Goal: Task Accomplishment & Management: Manage account settings

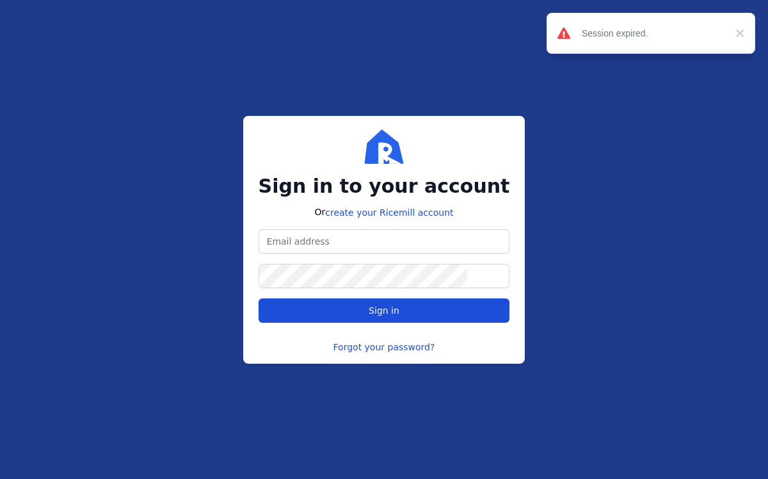
type input "[EMAIL_ADDRESS][DOMAIN_NAME]"
click at [386, 316] on span "Sign in" at bounding box center [384, 310] width 230 height 13
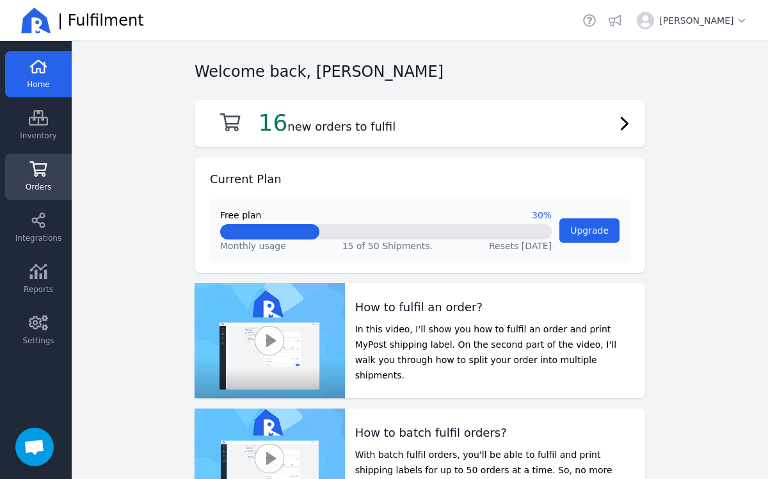
click at [45, 175] on icon at bounding box center [38, 168] width 17 height 15
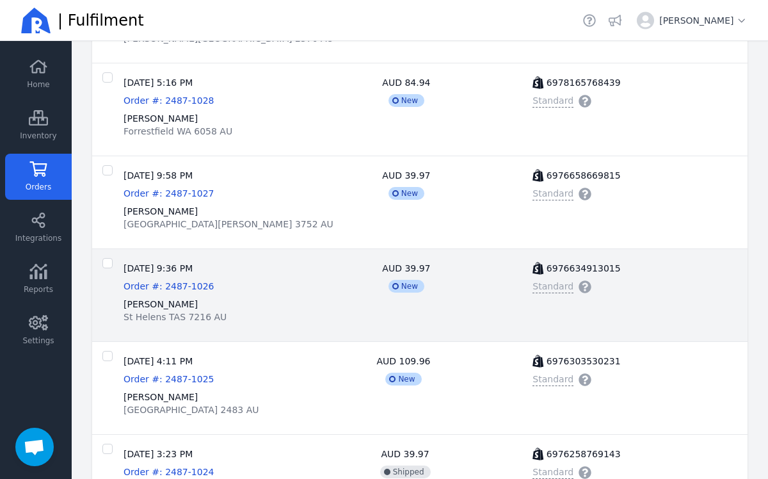
scroll to position [641, 0]
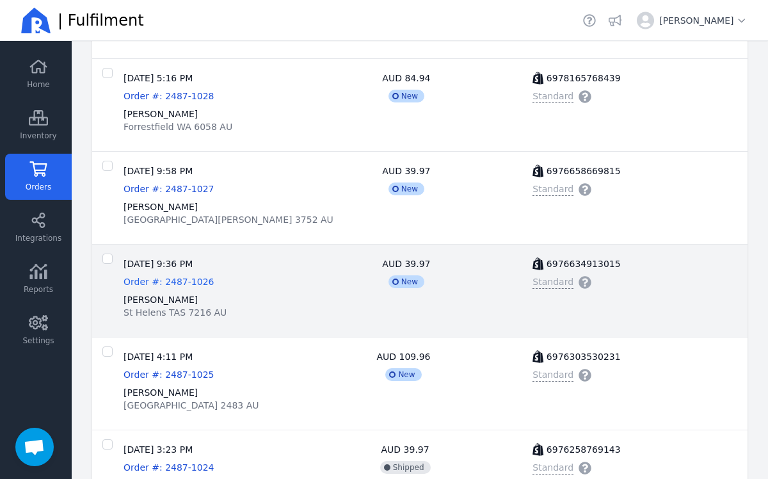
click at [154, 287] on link "Order #: 2487-1026" at bounding box center [169, 281] width 90 height 13
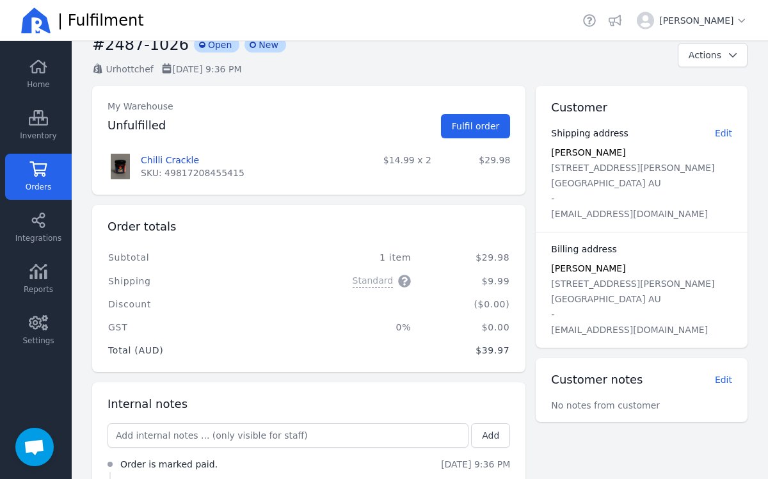
scroll to position [33, 0]
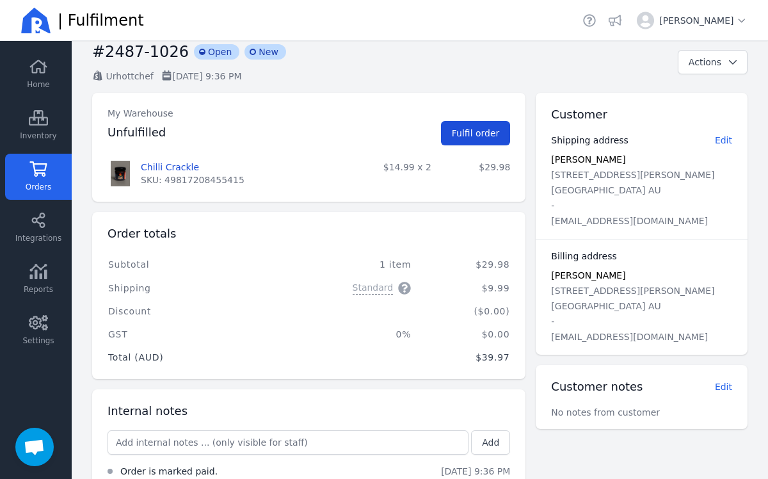
click at [461, 134] on span "Fulfil order" at bounding box center [476, 133] width 48 height 10
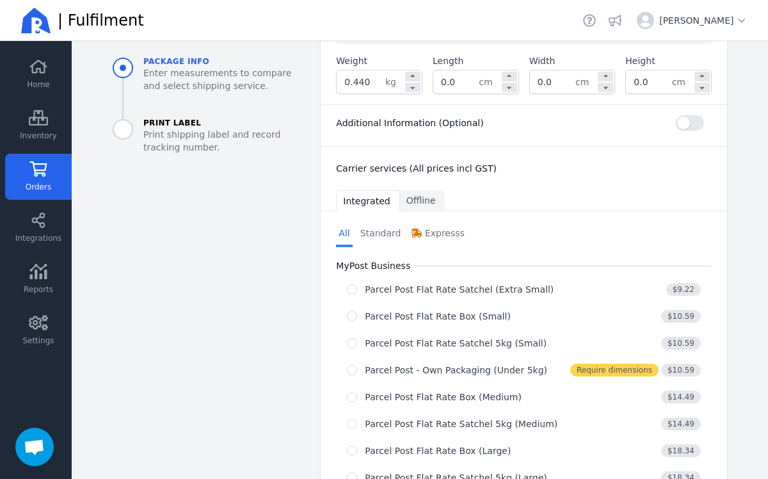
scroll to position [333, 0]
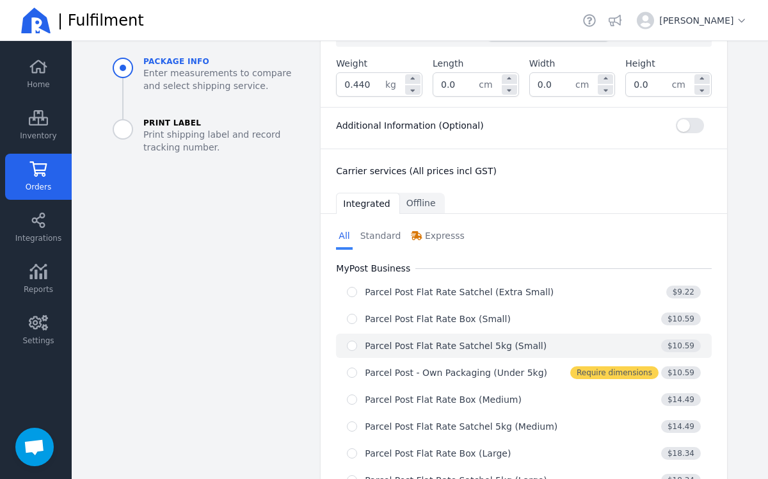
click at [351, 353] on button "Parcel Post Flat Rate Satchel 5kg (Small) $10.59" at bounding box center [524, 345] width 376 height 24
radio input "true"
select select "0"
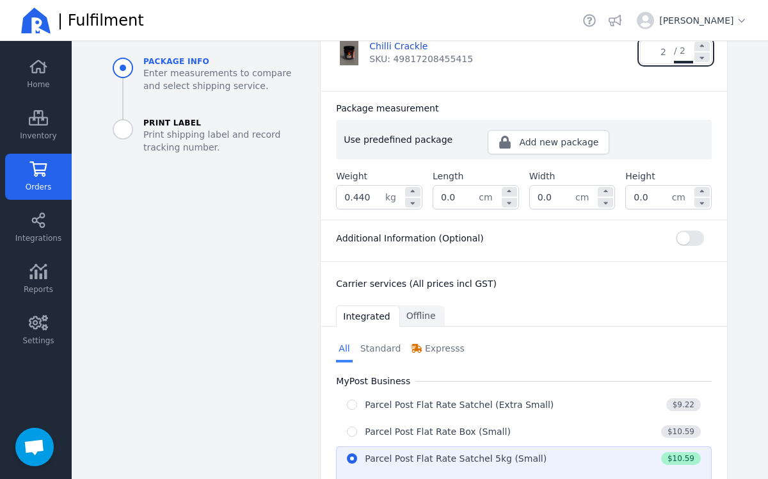
scroll to position [232, 0]
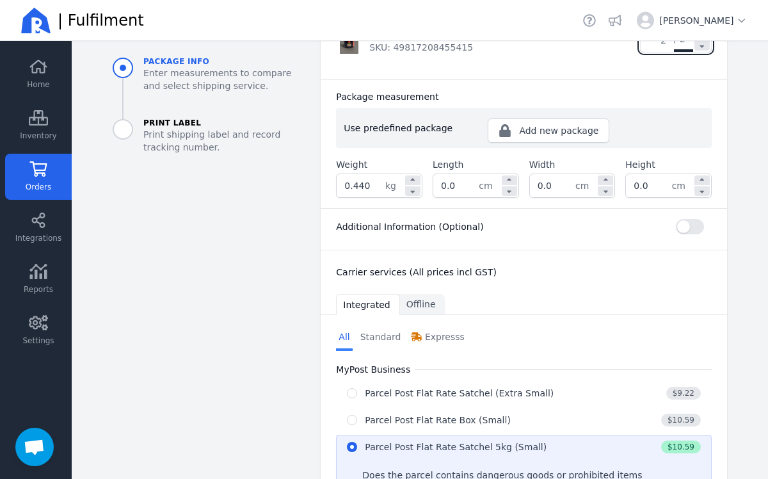
click at [456, 192] on input "0.0" at bounding box center [455, 185] width 45 height 23
type input "0"
type input "22.0"
click at [552, 182] on input "0.0" at bounding box center [552, 185] width 45 height 23
type input "0"
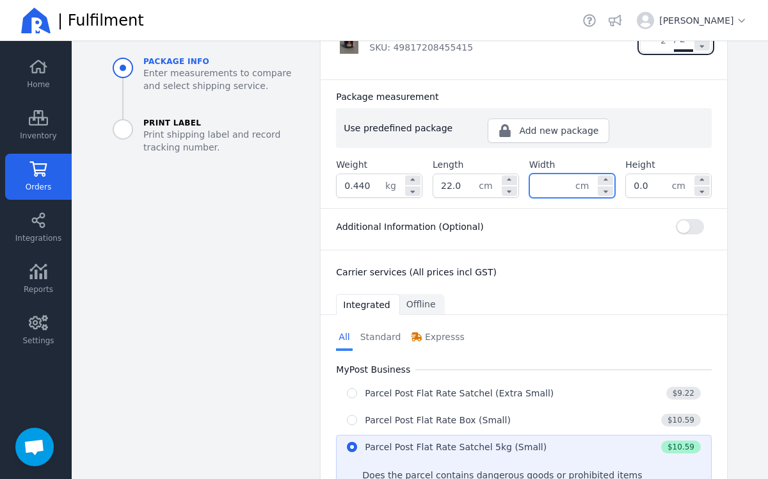
type input "0"
type input "10.0"
click at [653, 188] on input "0.0" at bounding box center [648, 185] width 45 height 23
type input "0"
type input "10.0"
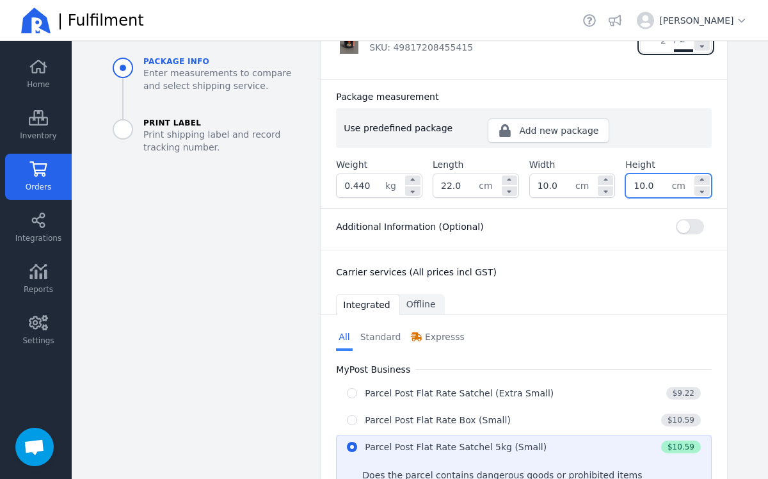
scroll to position [197, 0]
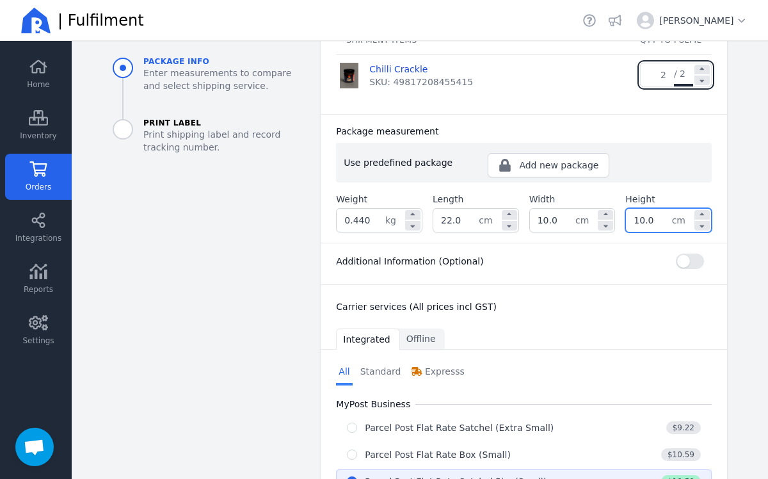
click at [665, 244] on div "Additional Information (Optional) Shipping instructions optional Your reference…" at bounding box center [524, 264] width 406 height 42
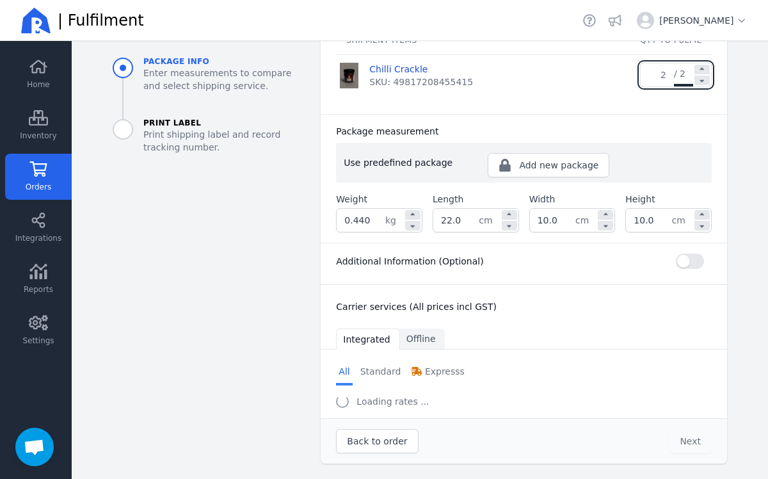
select select "0"
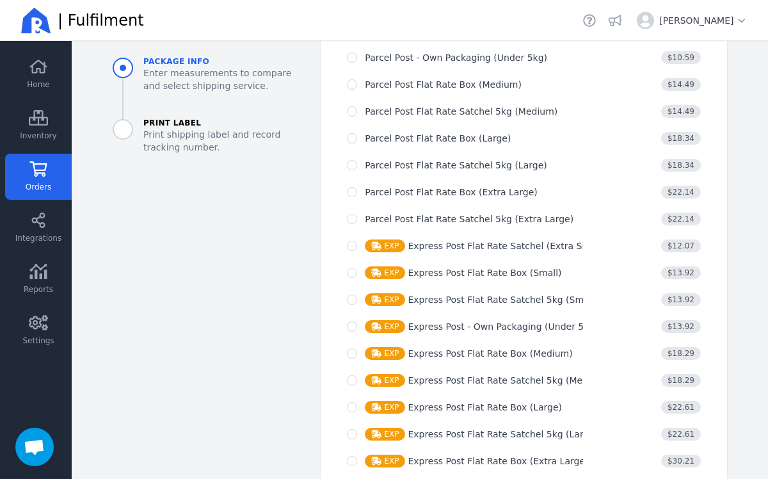
scroll to position [881, 0]
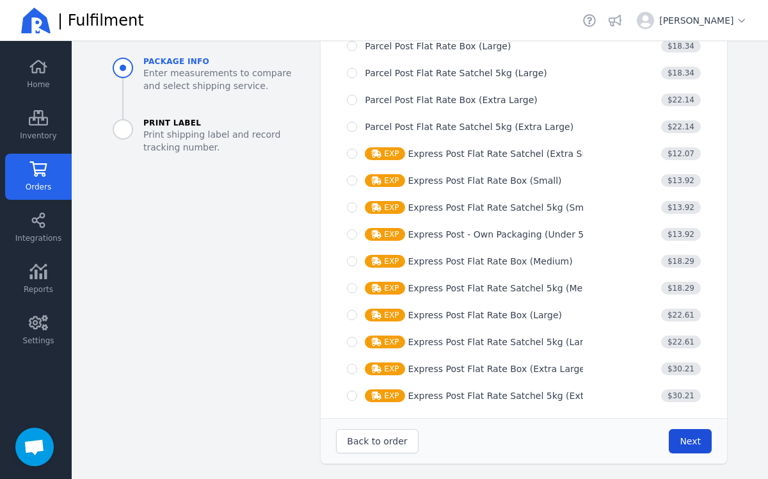
click at [687, 447] on span "Next" at bounding box center [690, 441] width 21 height 13
type input "22.0"
type input "10.0"
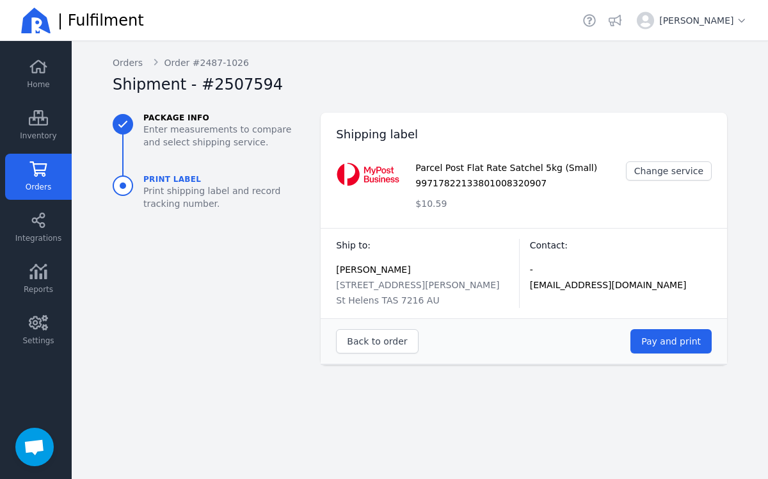
click at [686, 353] on div "Back to order Pay and print" at bounding box center [524, 340] width 406 height 45
click at [679, 344] on span "Pay and print" at bounding box center [671, 341] width 60 height 10
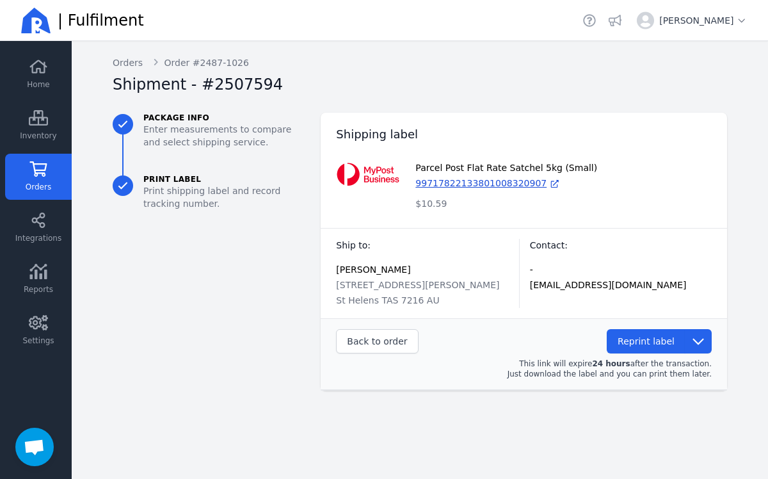
click at [48, 177] on link "Orders" at bounding box center [38, 177] width 67 height 46
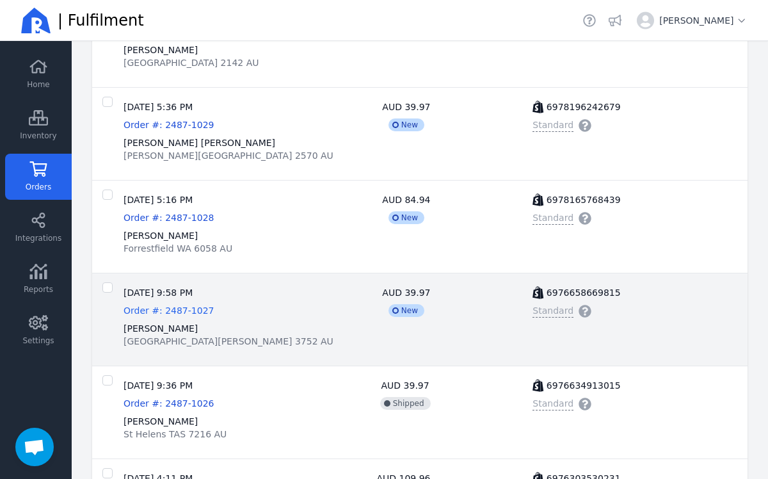
scroll to position [516, 0]
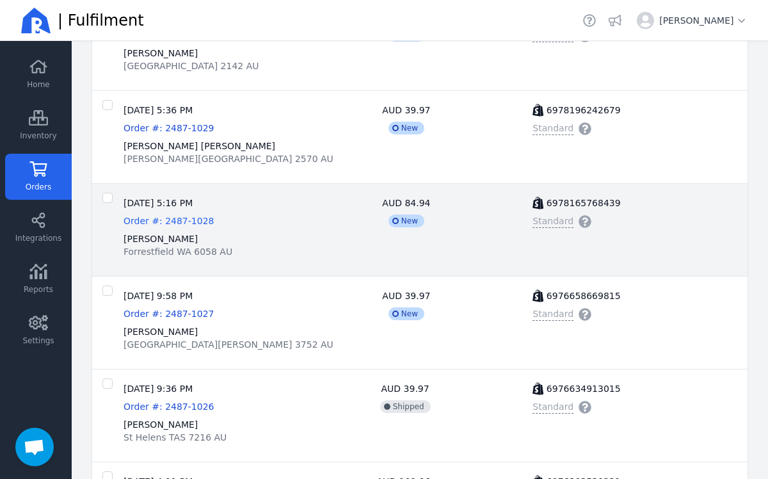
click at [179, 221] on span "Order #: 2487-1028" at bounding box center [169, 221] width 90 height 10
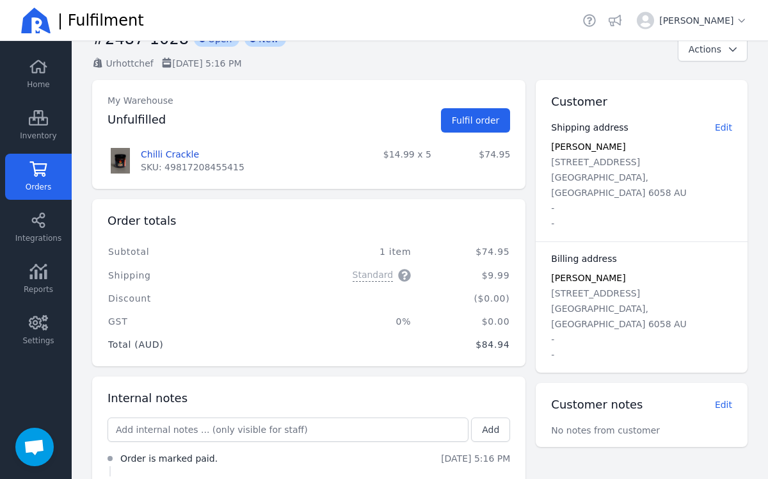
scroll to position [93, 0]
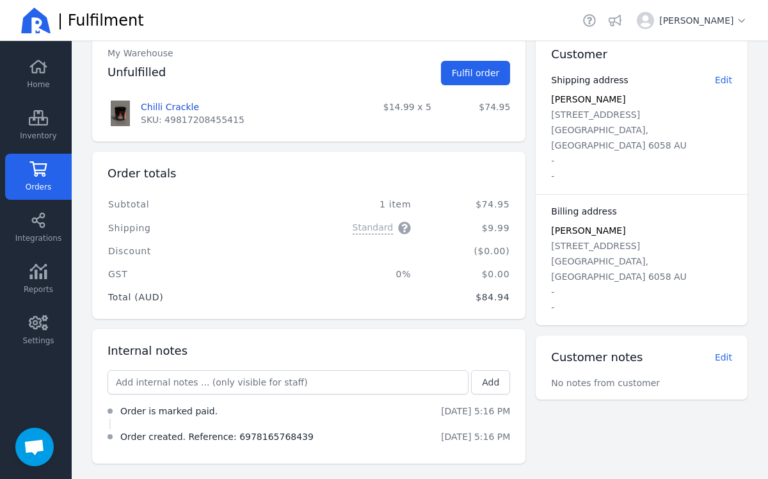
click at [41, 174] on icon at bounding box center [38, 168] width 19 height 15
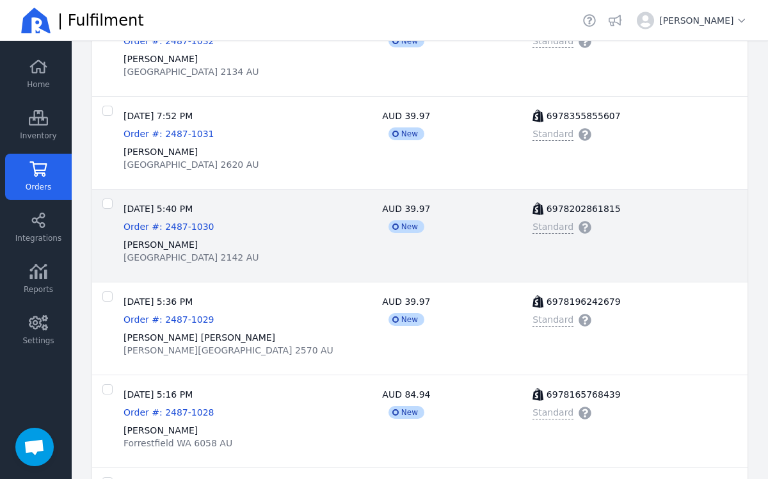
scroll to position [328, 0]
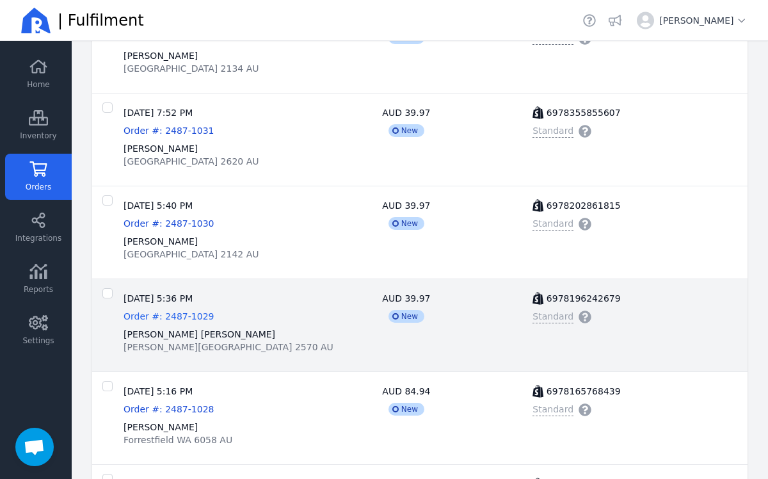
click at [164, 319] on span "Order #: 2487-1029" at bounding box center [169, 316] width 90 height 10
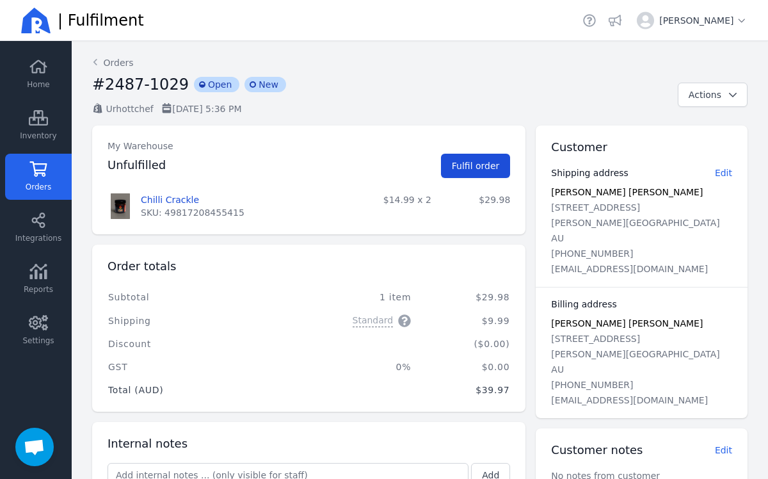
click at [477, 173] on button "Fulfil order" at bounding box center [476, 166] width 70 height 24
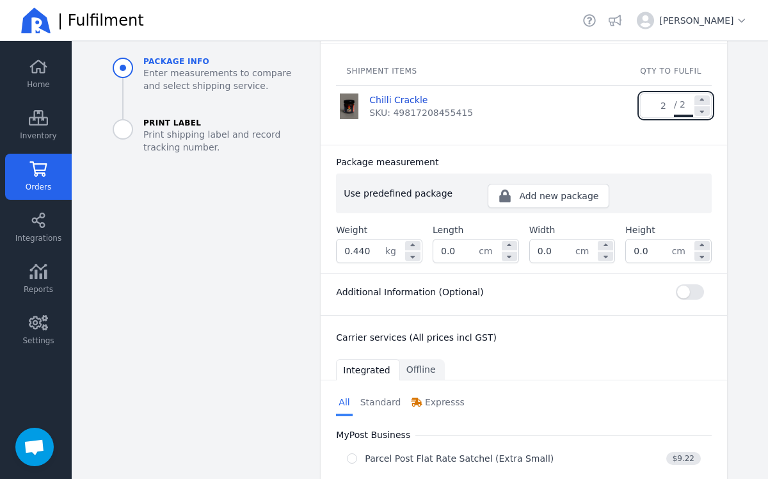
scroll to position [203, 0]
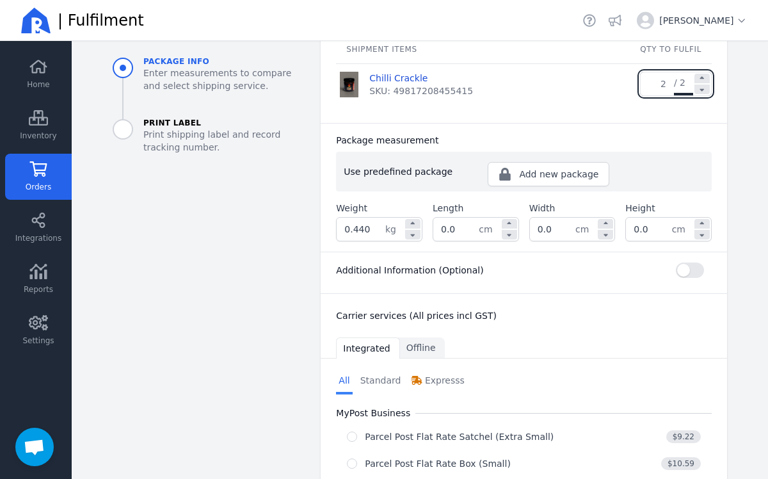
click at [470, 218] on input "0.0" at bounding box center [455, 229] width 45 height 23
type input "0"
type input "22.0"
click at [567, 218] on input "0.0" at bounding box center [552, 229] width 45 height 23
type input "0"
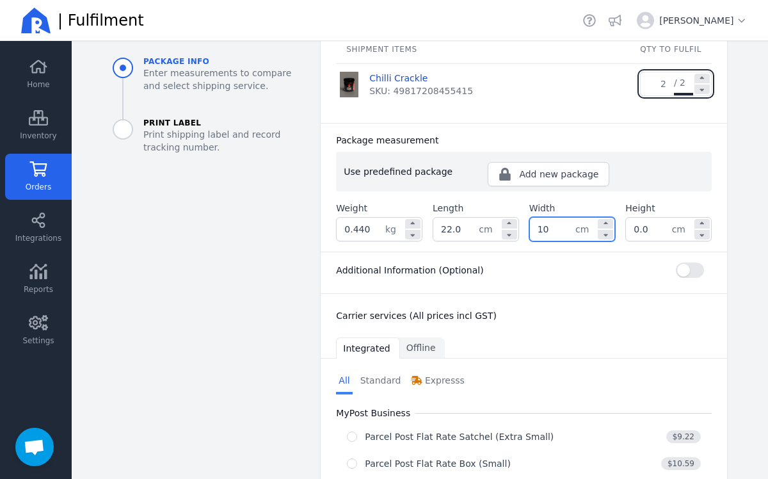
type input "10.0"
click at [651, 218] on input "0.0" at bounding box center [648, 229] width 45 height 23
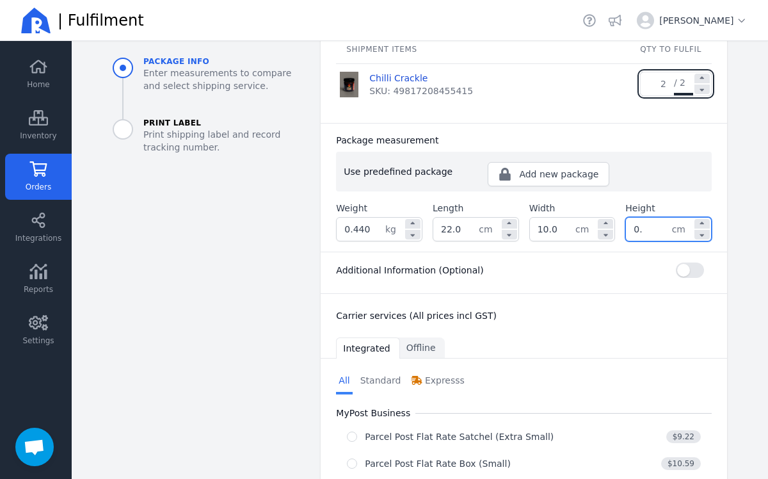
type input "0"
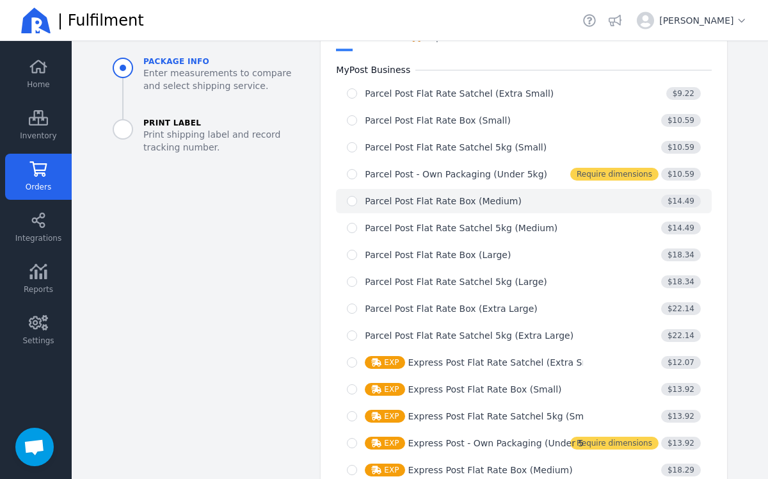
scroll to position [575, 0]
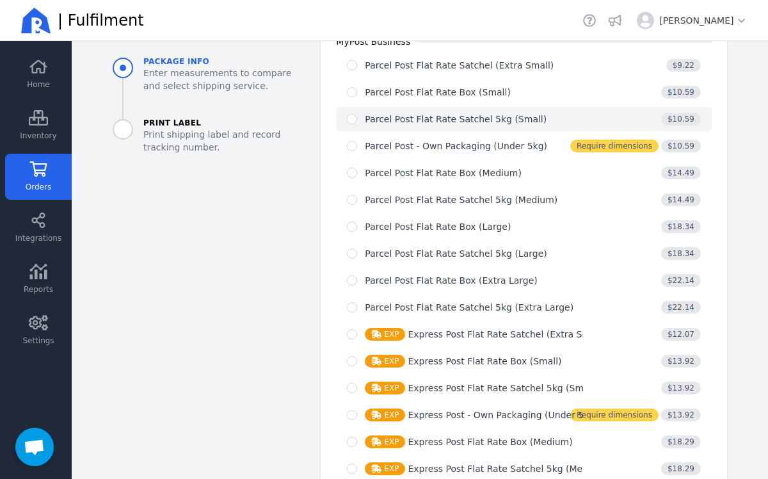
type input "10.0"
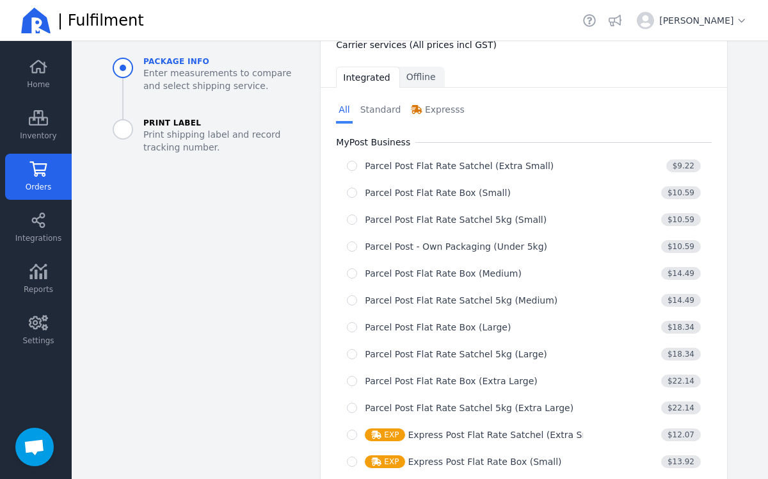
scroll to position [471, 0]
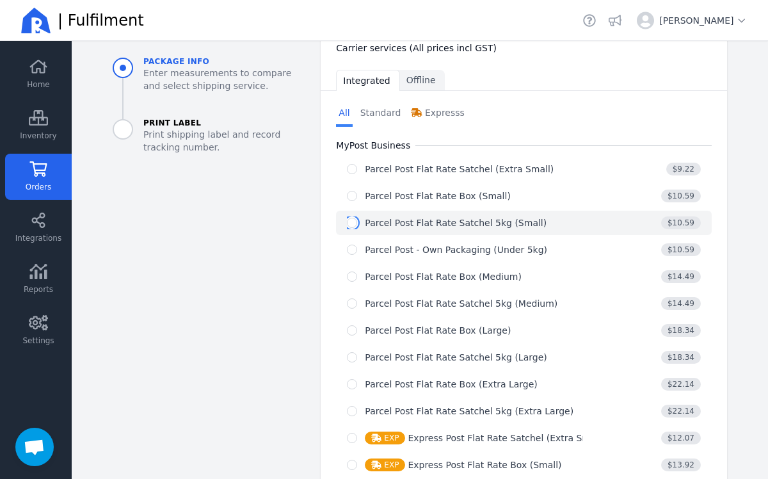
click at [355, 218] on input "radio" at bounding box center [352, 223] width 10 height 10
radio input "true"
select select "0"
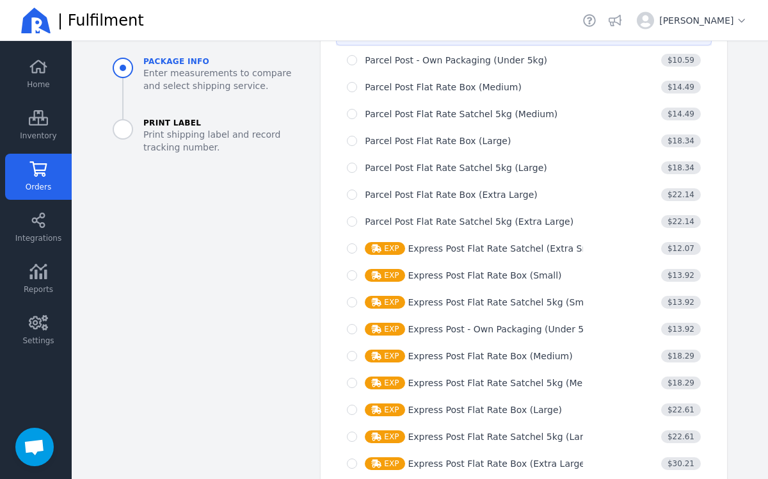
scroll to position [881, 0]
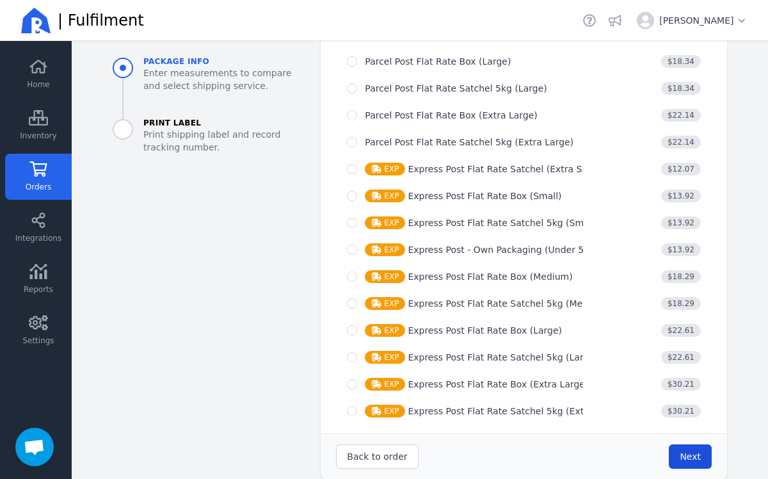
click at [690, 451] on span "Next" at bounding box center [690, 456] width 21 height 10
type input "22.0"
type input "10.0"
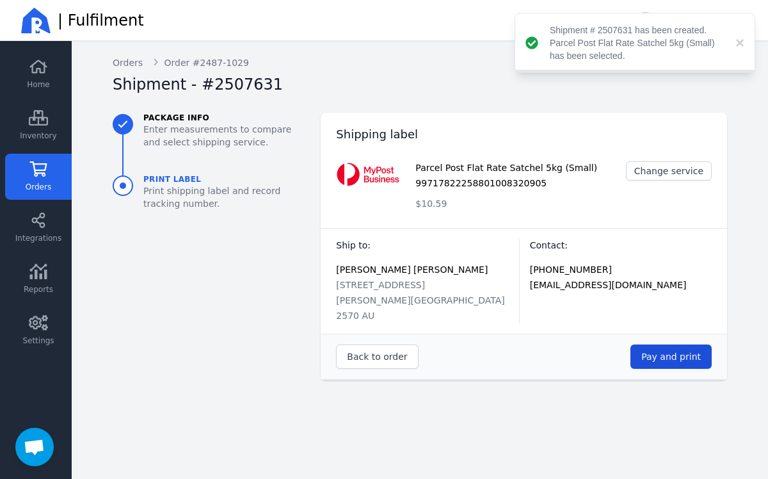
click at [694, 351] on span "Pay and print" at bounding box center [671, 356] width 60 height 10
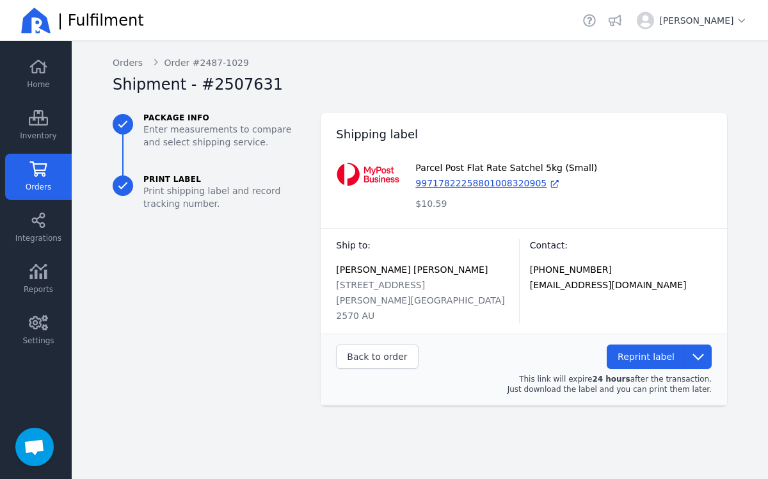
click at [43, 182] on span "Orders" at bounding box center [39, 187] width 26 height 10
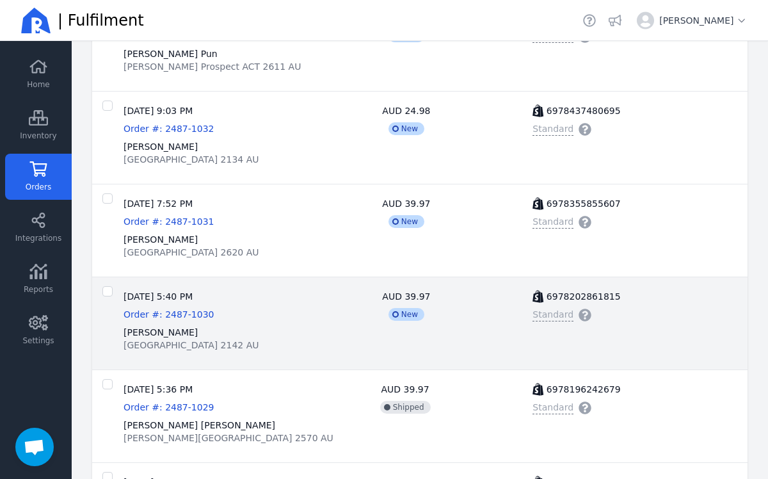
scroll to position [237, 0]
click at [171, 316] on span "Order #: 2487-1030" at bounding box center [169, 313] width 90 height 10
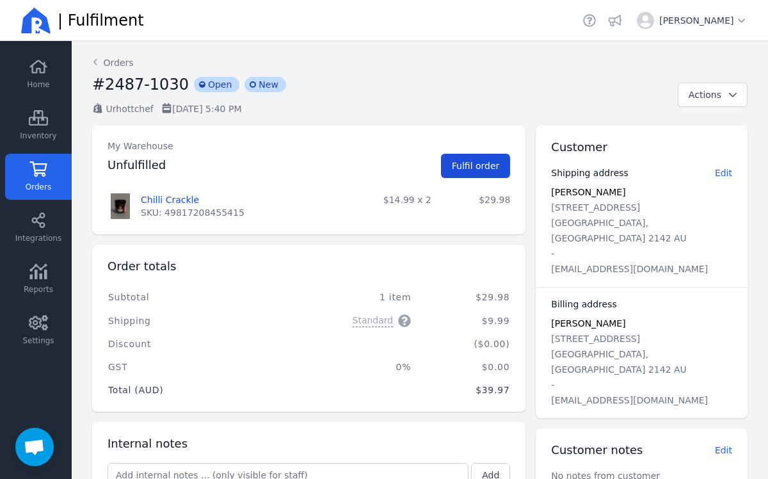
click at [486, 161] on span "Fulfil order" at bounding box center [476, 166] width 48 height 10
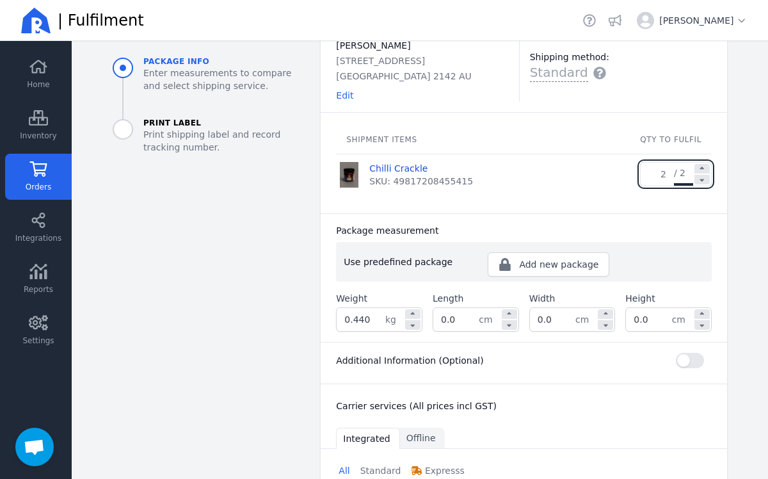
scroll to position [105, 0]
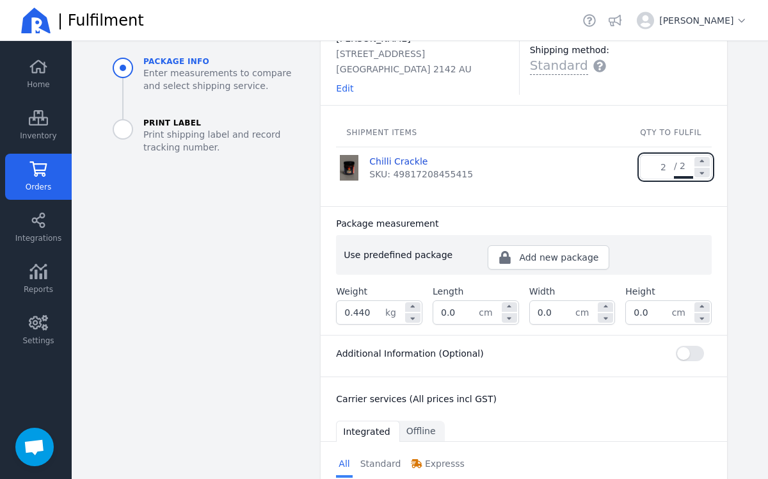
click at [457, 309] on input "0.0" at bounding box center [455, 312] width 45 height 23
type input "0"
type input "0.0"
click at [372, 319] on input "0.440" at bounding box center [361, 312] width 49 height 23
type input "0"
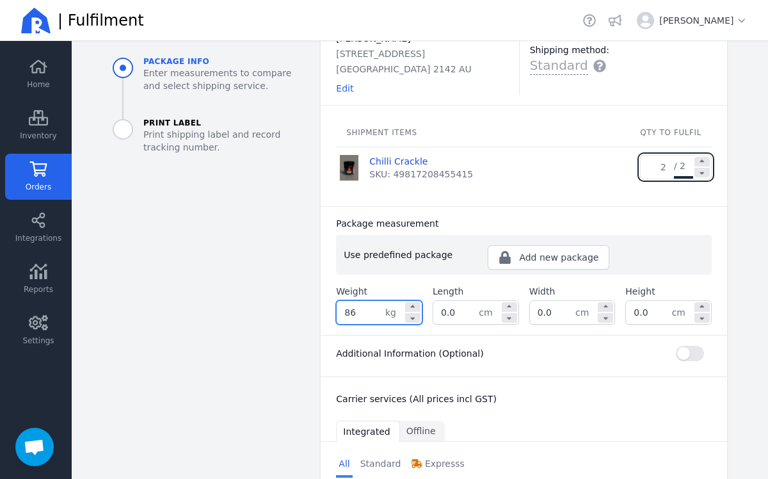
type input "8"
type input "0.860"
click at [456, 315] on input "0.0" at bounding box center [455, 312] width 45 height 23
type input "0"
type input "22.0"
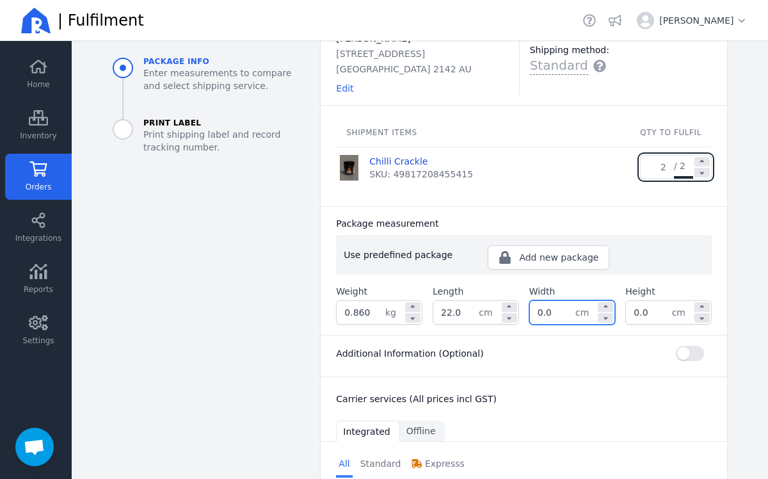
click at [553, 311] on input "0.0" at bounding box center [552, 312] width 45 height 23
type input "0"
type input "10.0"
click at [649, 312] on input "0.0" at bounding box center [648, 312] width 45 height 23
type input "0"
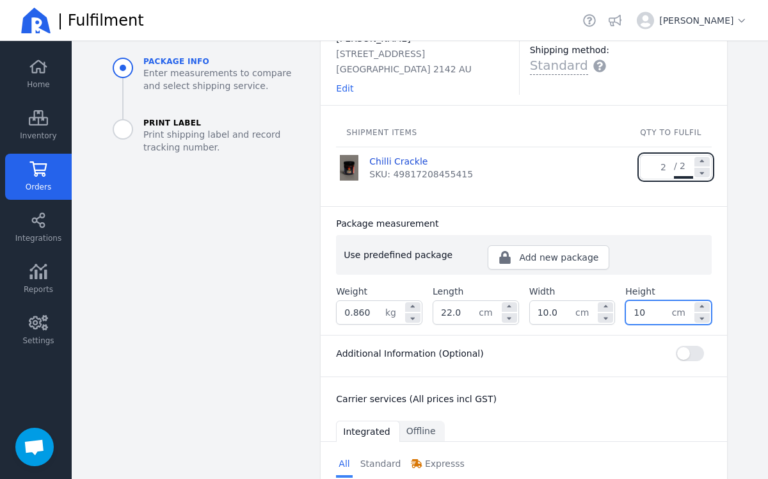
type input "10.0"
click at [599, 438] on div "Integrated Offline" at bounding box center [524, 430] width 406 height 20
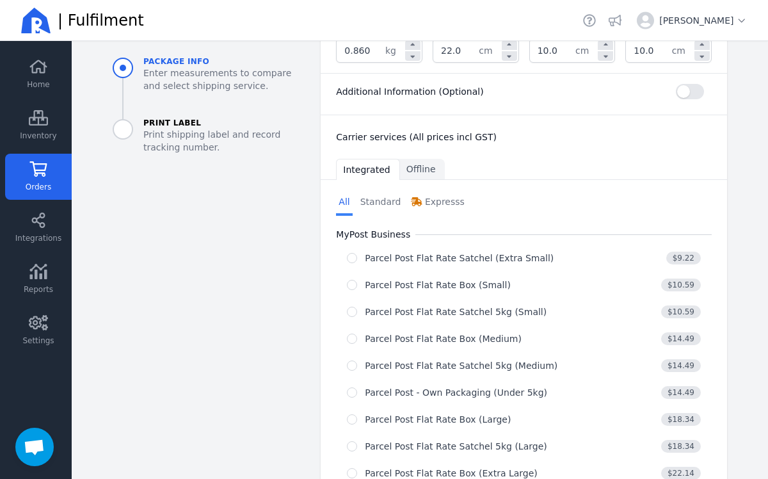
scroll to position [392, 0]
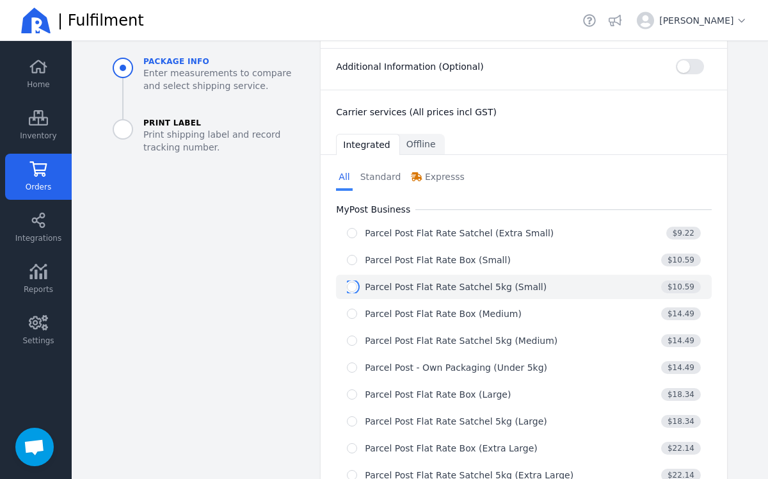
click at [354, 290] on input "radio" at bounding box center [352, 287] width 10 height 10
radio input "true"
select select "0"
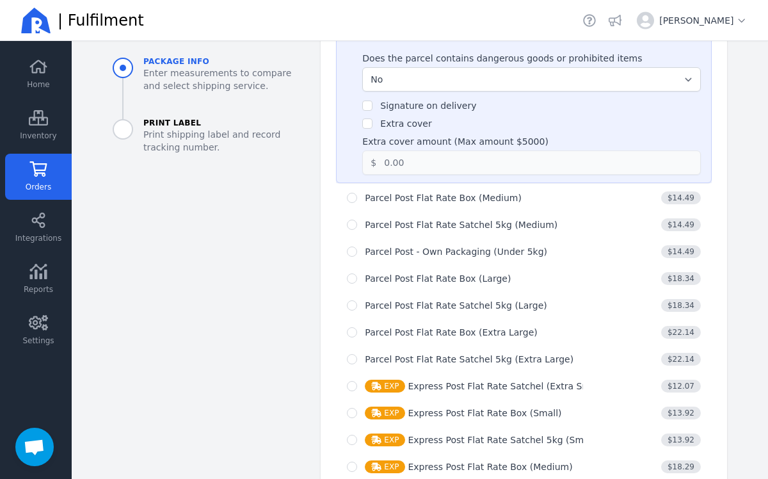
scroll to position [881, 0]
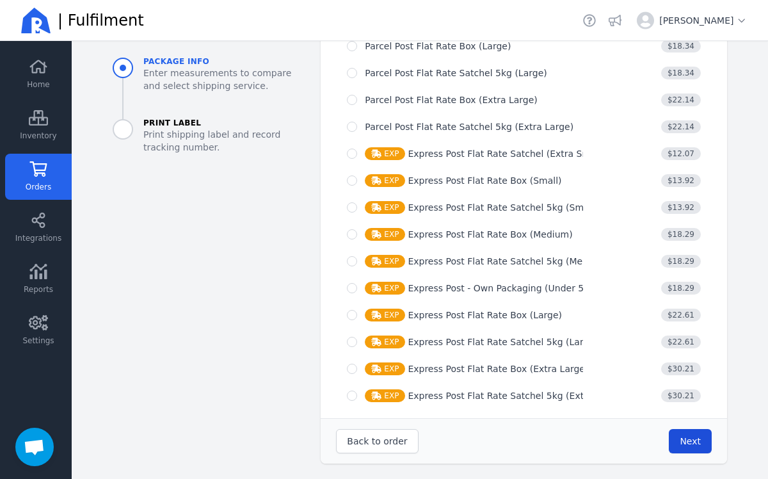
click at [700, 440] on span "Next" at bounding box center [690, 441] width 21 height 10
type input "22.0"
type input "10.0"
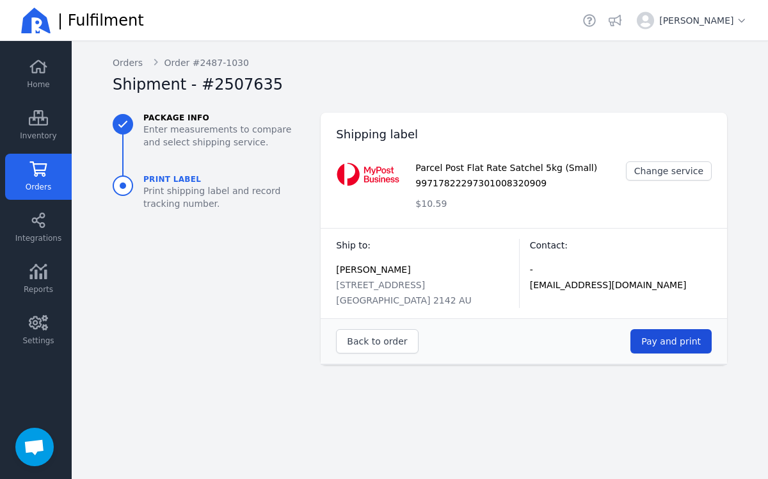
click at [673, 351] on button "Pay and print" at bounding box center [670, 341] width 81 height 24
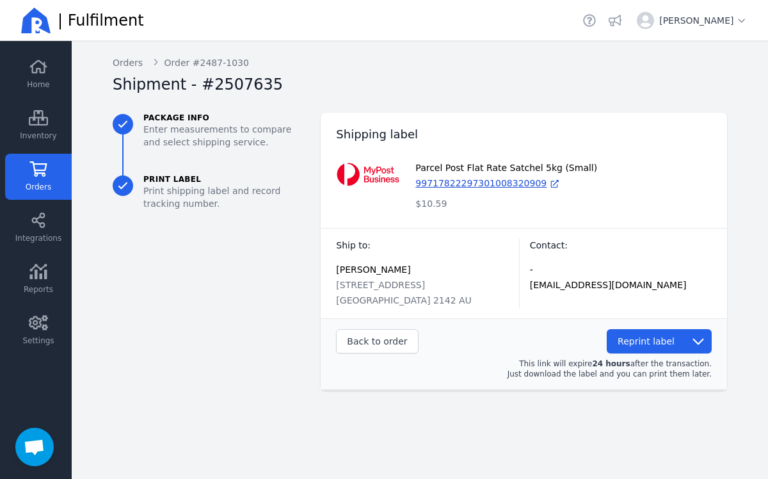
click at [44, 171] on icon at bounding box center [38, 168] width 19 height 15
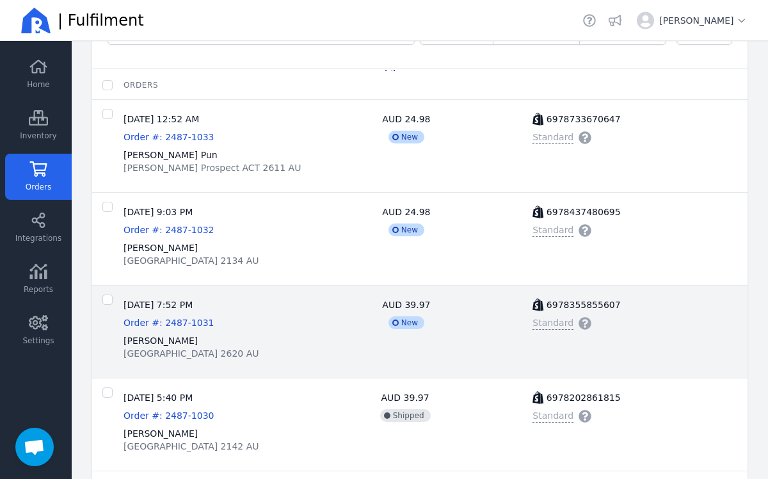
scroll to position [138, 0]
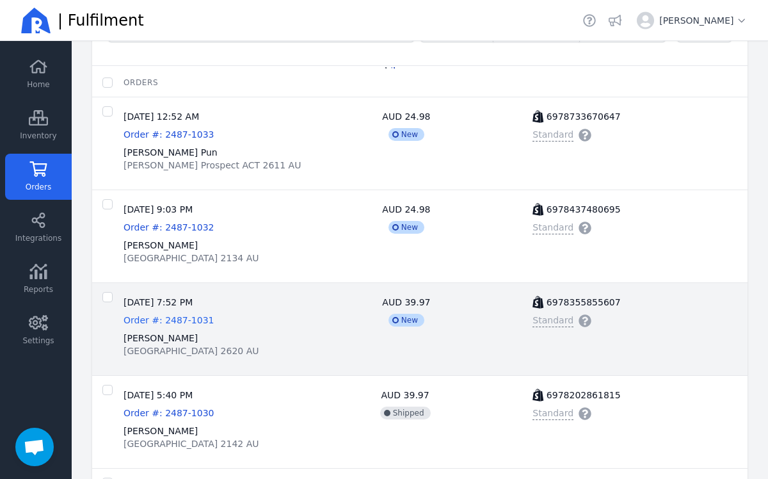
click at [177, 315] on span "Order #: 2487-1031" at bounding box center [169, 320] width 90 height 10
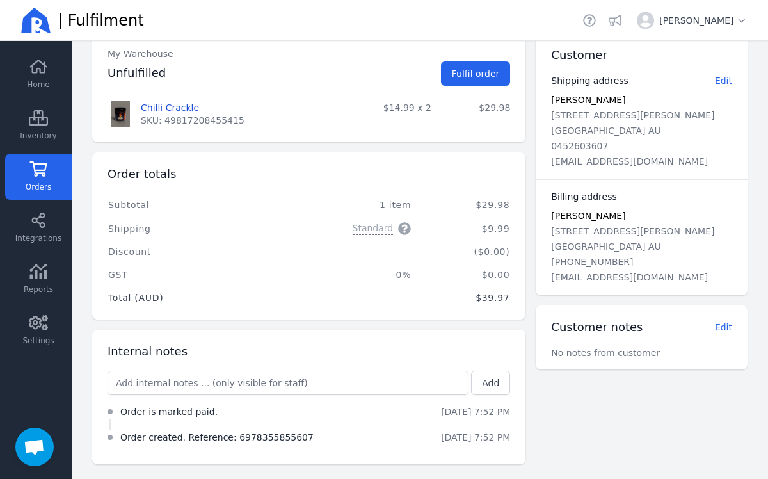
scroll to position [93, 0]
click at [488, 81] on button "Fulfil order" at bounding box center [476, 73] width 70 height 24
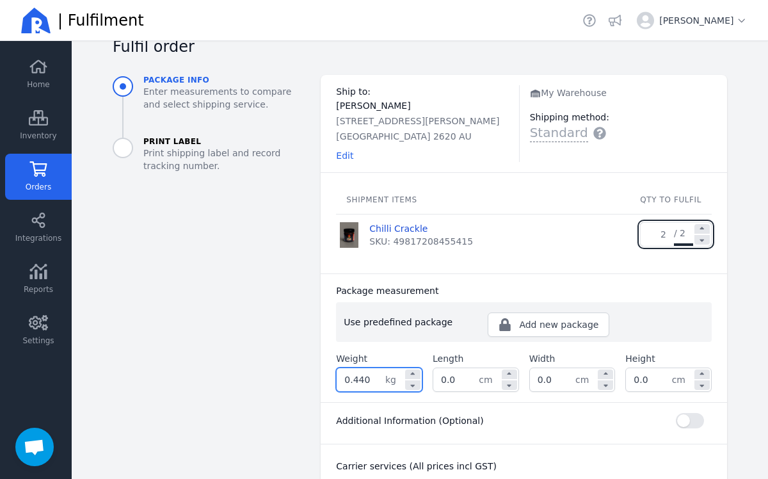
click at [374, 385] on input "0.440" at bounding box center [361, 379] width 49 height 23
type input "0.860"
click at [463, 385] on input "0.0" at bounding box center [455, 379] width 45 height 23
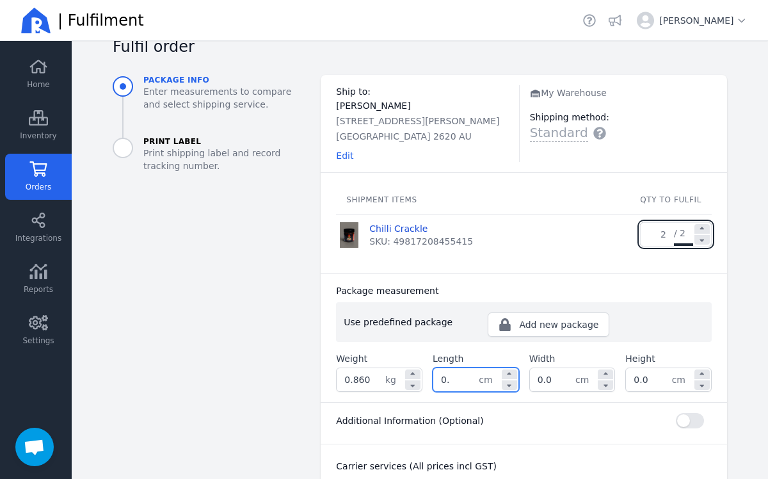
type input "0"
type input "22.0"
click at [563, 381] on input "0.0" at bounding box center [552, 379] width 45 height 23
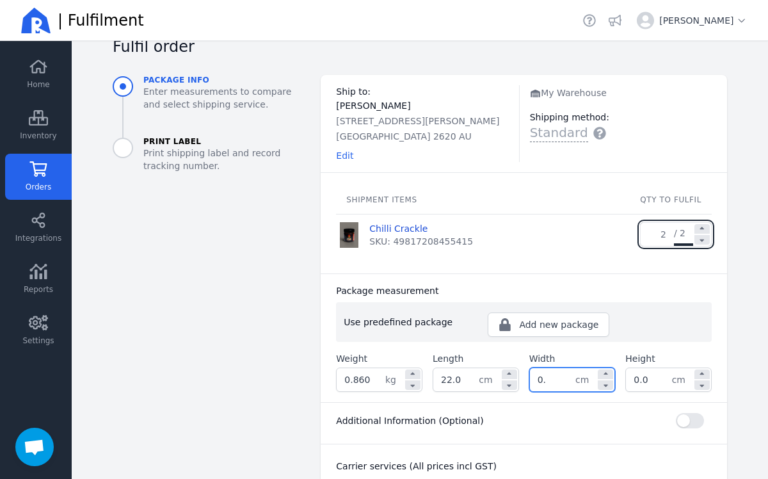
type input "0"
type input "10.0"
click at [650, 379] on input "0.0" at bounding box center [648, 379] width 45 height 23
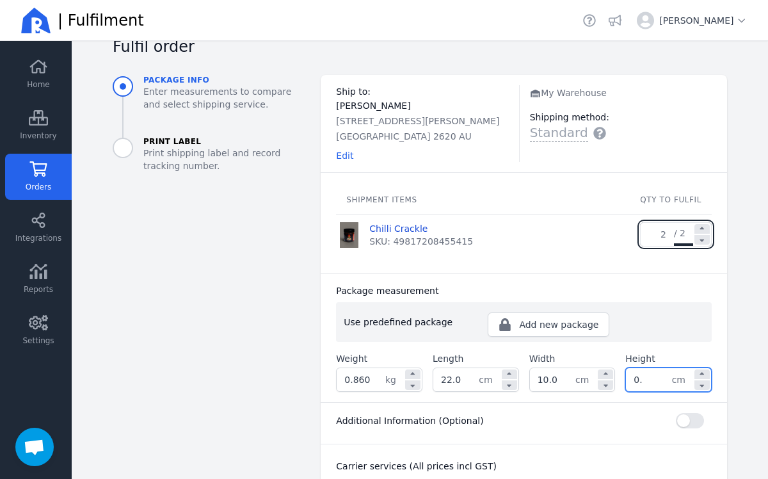
type input "0"
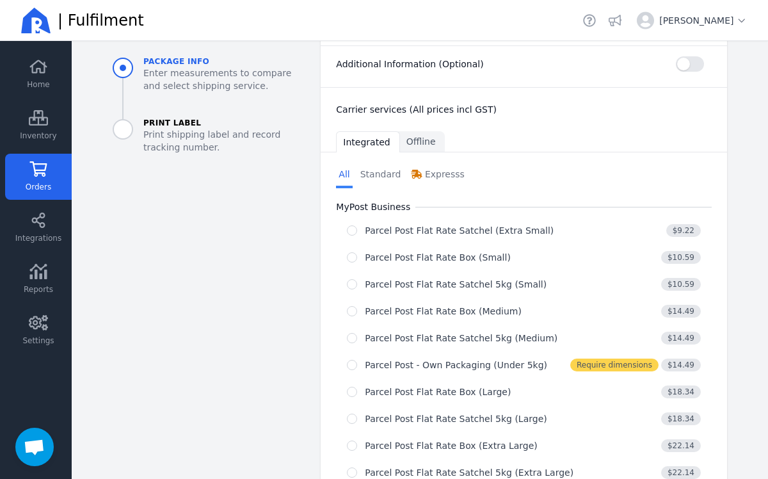
scroll to position [403, 0]
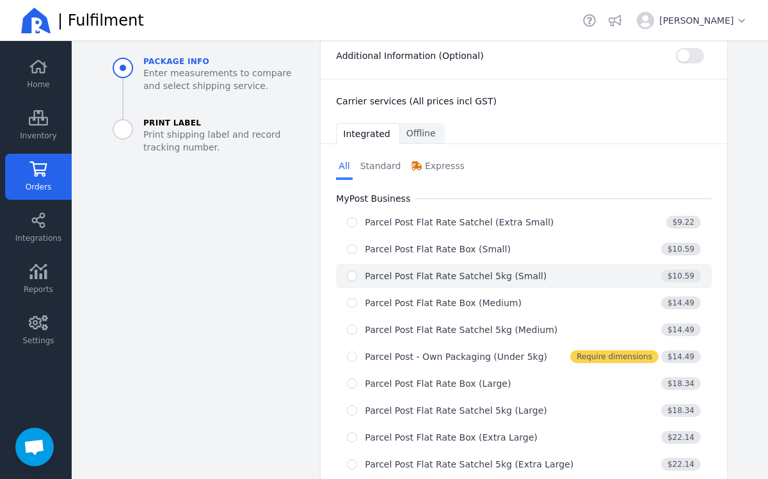
type input "10.0"
click at [353, 276] on input "radio" at bounding box center [352, 276] width 10 height 10
radio input "true"
select select "0"
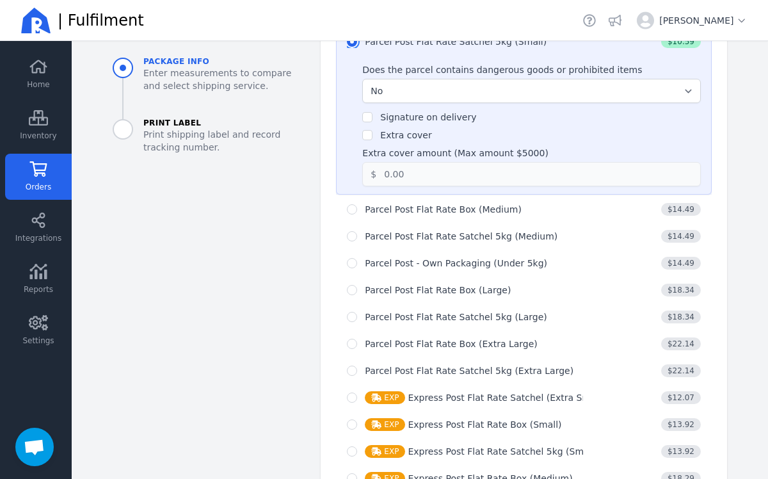
scroll to position [881, 0]
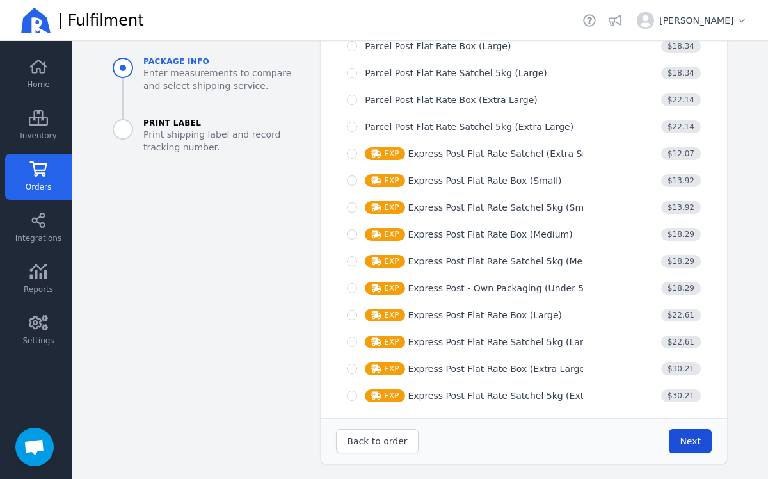
click at [683, 445] on span "Next" at bounding box center [690, 441] width 21 height 10
type input "22.0"
type input "10.0"
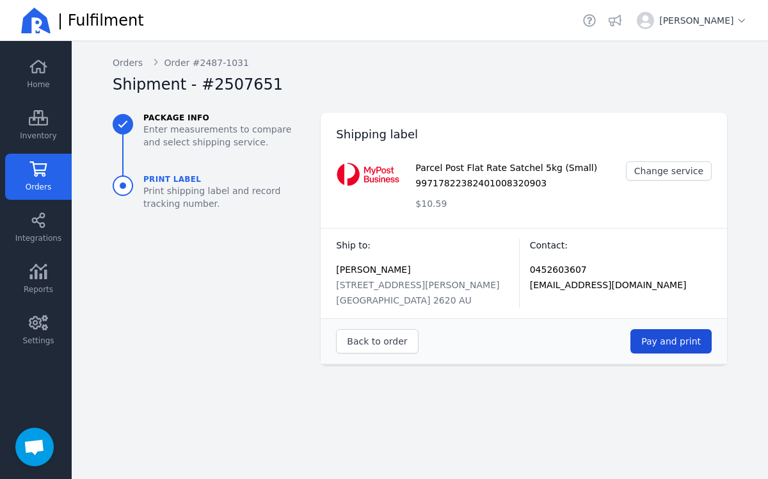
click at [679, 338] on span "Pay and print" at bounding box center [671, 341] width 60 height 10
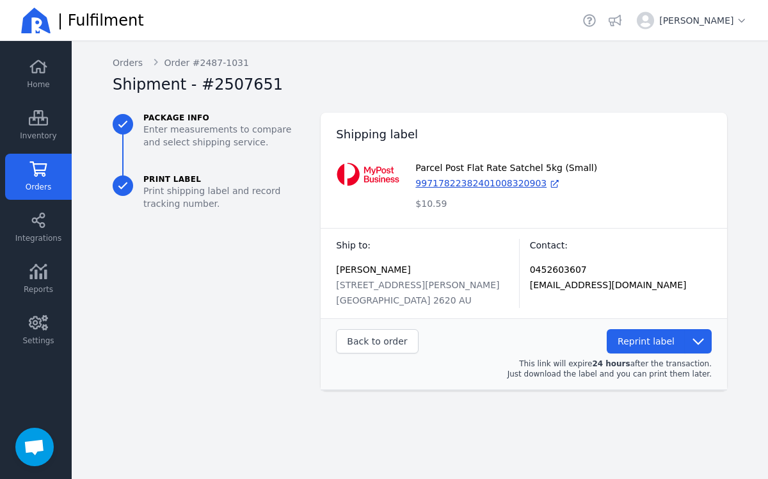
click at [39, 184] on span "Orders" at bounding box center [39, 187] width 26 height 10
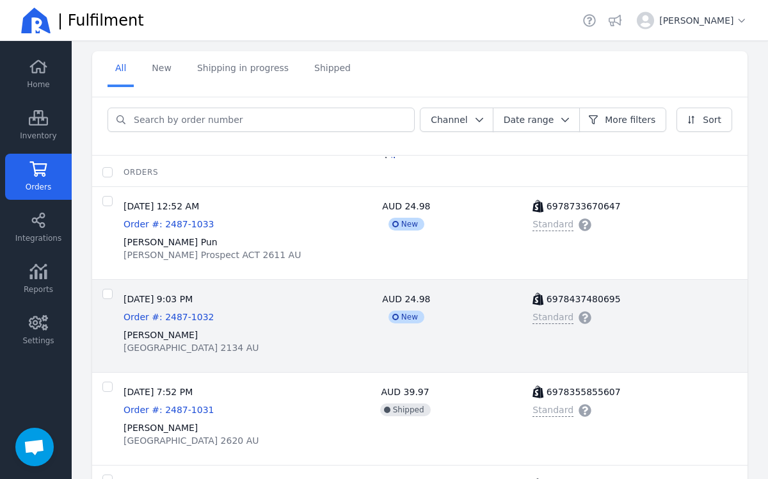
scroll to position [63, 0]
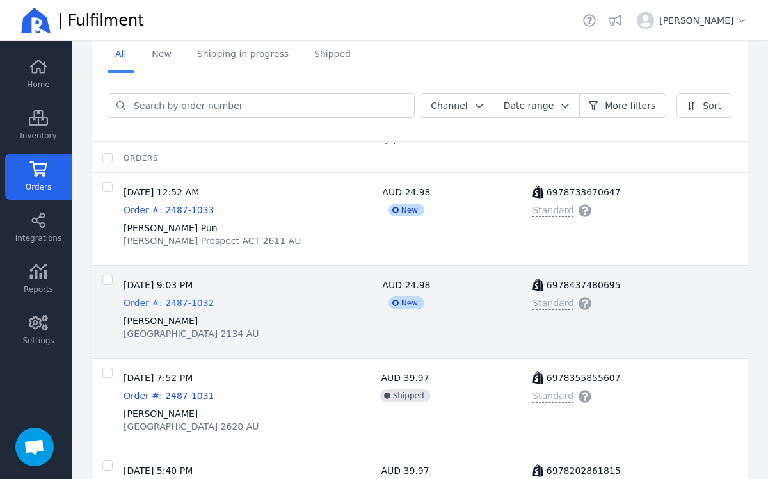
click at [170, 304] on span "Order #: 2487-1032" at bounding box center [169, 303] width 90 height 10
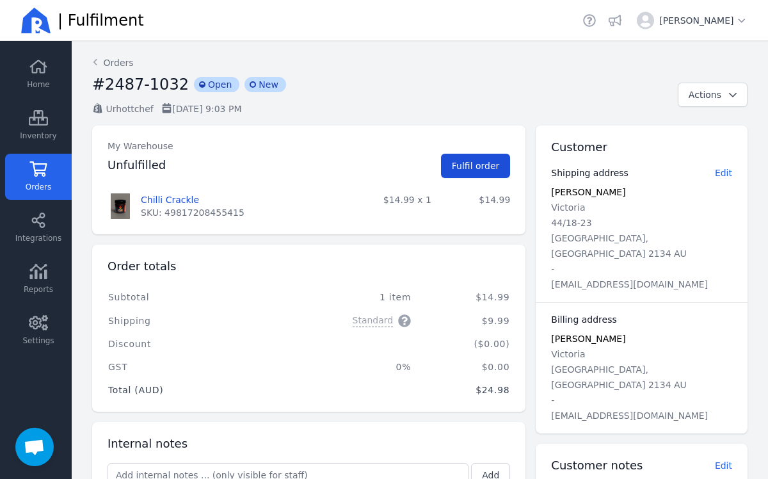
click at [470, 173] on button "Fulfil order" at bounding box center [476, 166] width 70 height 24
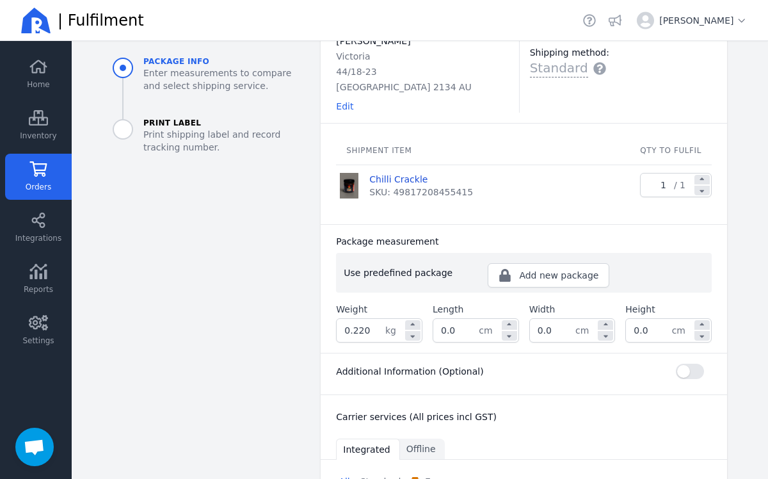
scroll to position [100, 0]
click at [372, 326] on input "0.220" at bounding box center [361, 332] width 49 height 23
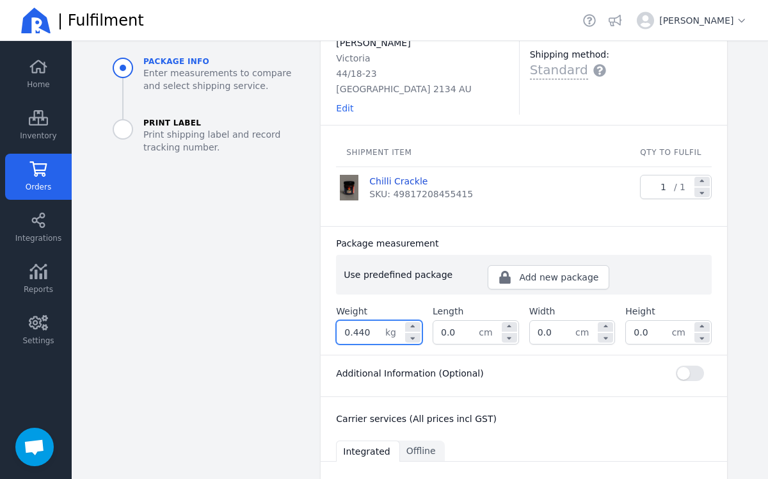
type input "0.440"
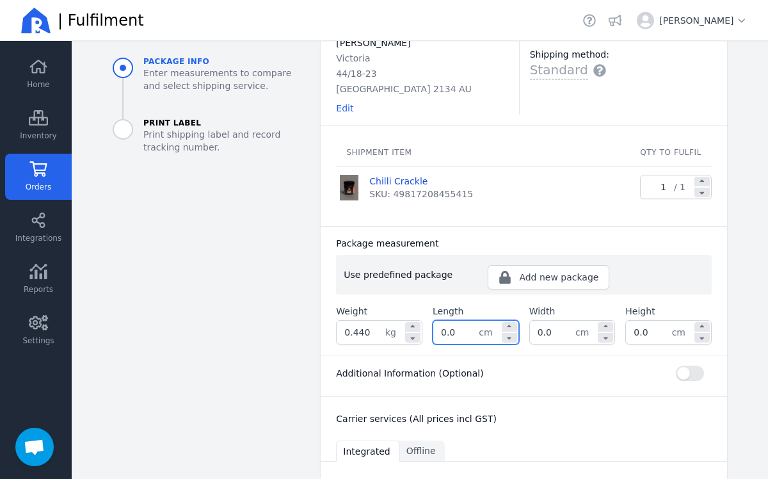
click at [465, 343] on input "0.0" at bounding box center [455, 332] width 45 height 23
type input "0"
type input "10.0"
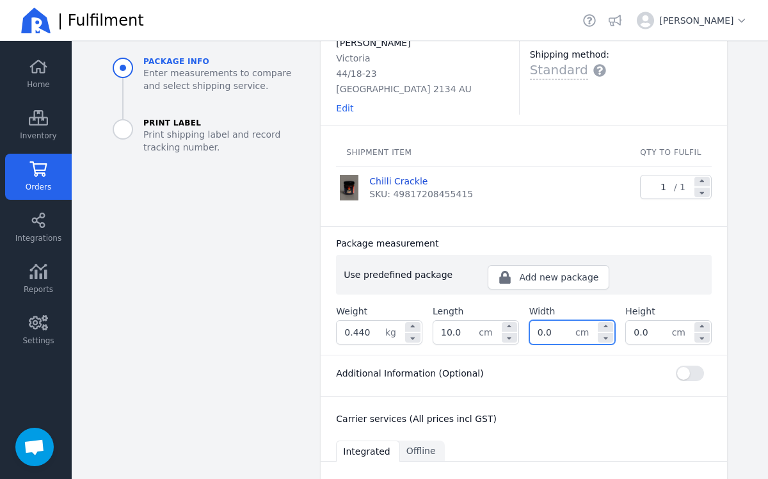
click at [562, 334] on input "0.0" at bounding box center [552, 332] width 45 height 23
type input "0"
type input "10.0"
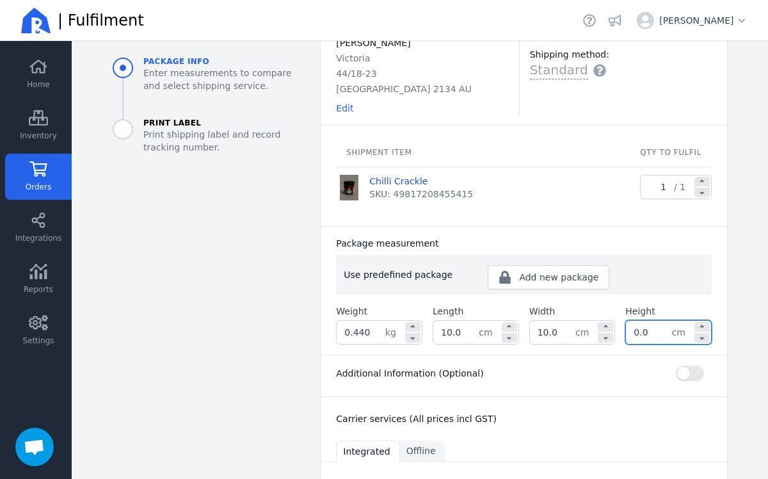
click at [657, 333] on input "0.0" at bounding box center [648, 332] width 45 height 23
type input "0"
type input "10.0"
click at [602, 406] on div "Carrier services (All prices incl GST)" at bounding box center [524, 416] width 406 height 38
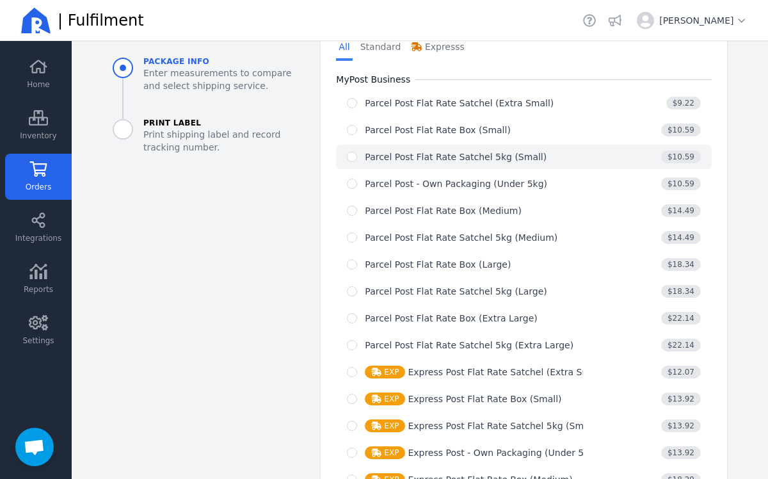
scroll to position [535, 0]
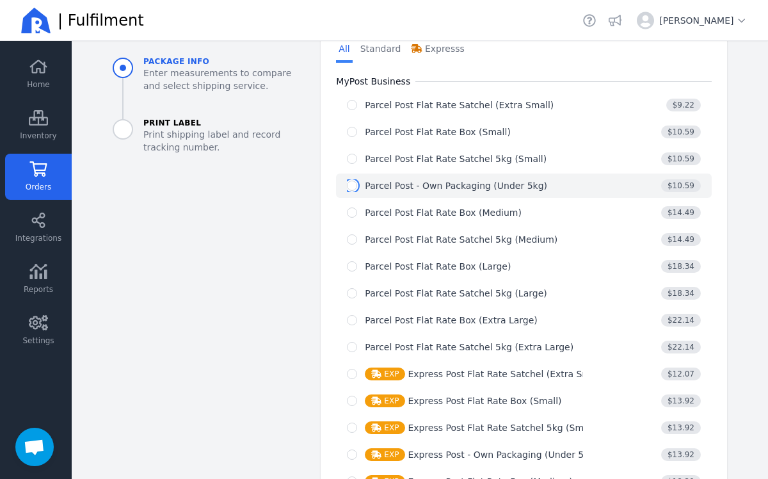
click at [355, 189] on input "radio" at bounding box center [352, 185] width 10 height 10
radio input "true"
select select "0"
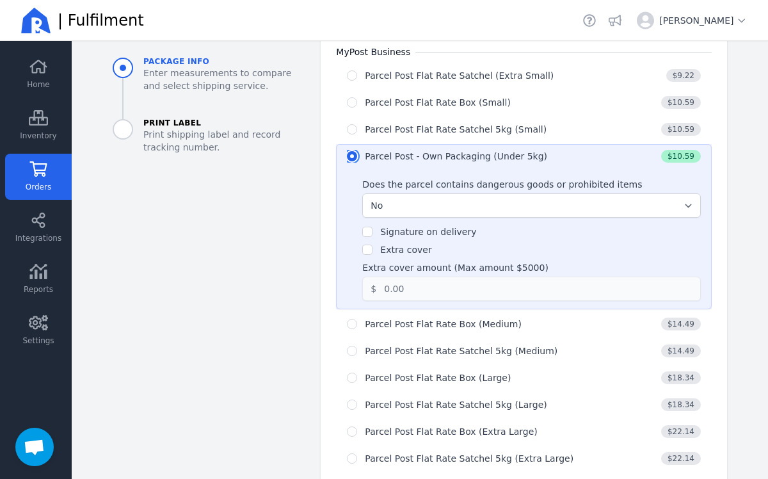
scroll to position [564, 0]
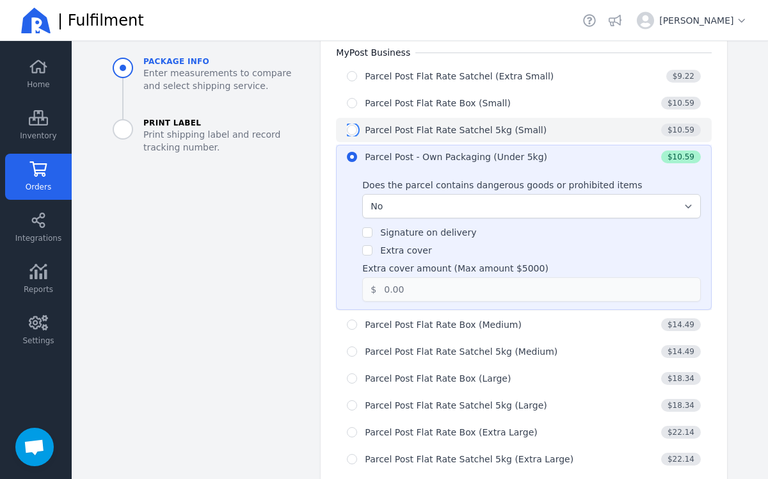
click at [353, 132] on input "radio" at bounding box center [352, 130] width 10 height 10
radio input "true"
radio input "false"
select select "0"
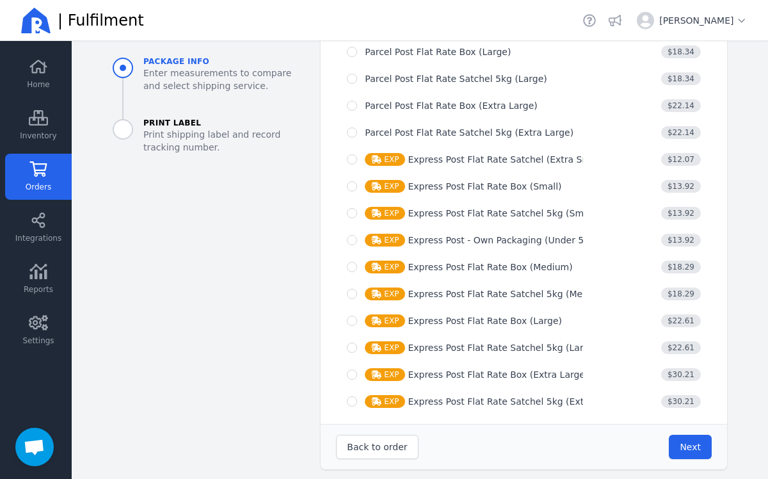
scroll to position [896, 0]
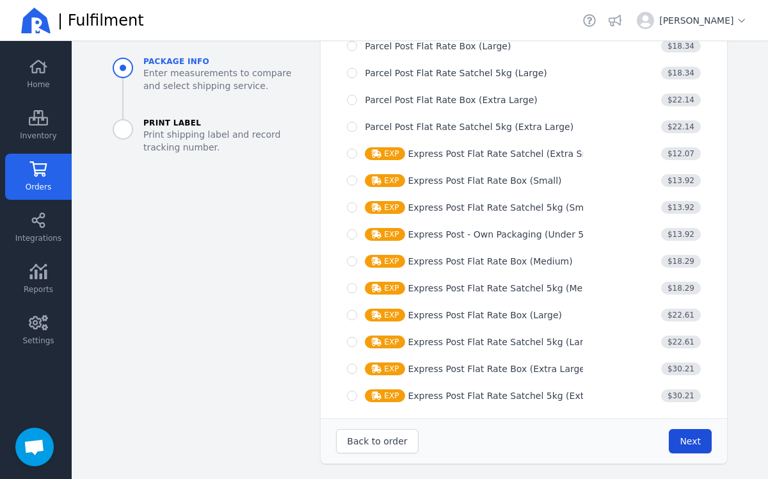
click at [702, 447] on button "Next" at bounding box center [690, 441] width 43 height 24
type input "10.0"
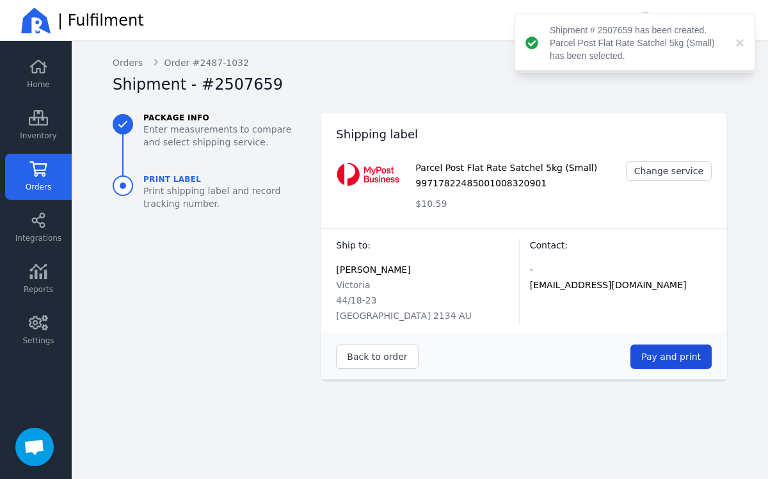
click at [671, 359] on span "Pay and print" at bounding box center [671, 356] width 60 height 10
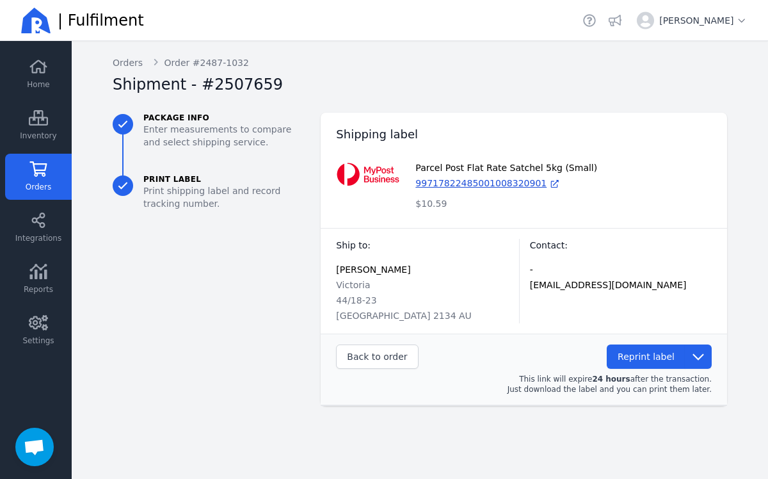
click at [49, 177] on link "Orders" at bounding box center [38, 177] width 67 height 46
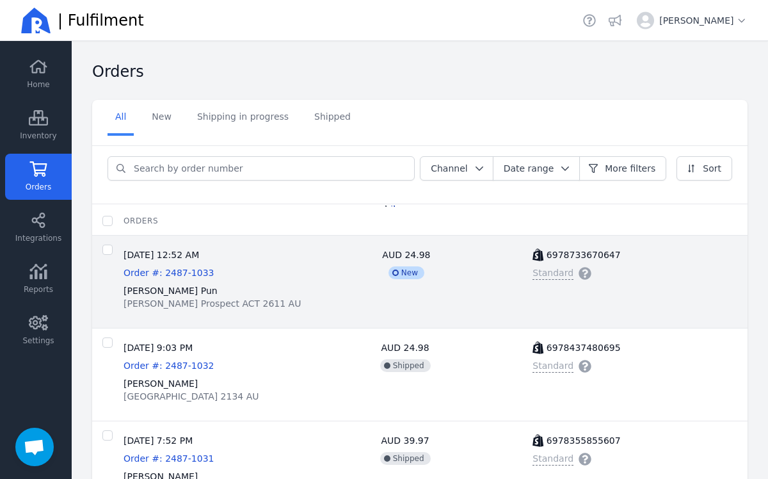
scroll to position [31, 0]
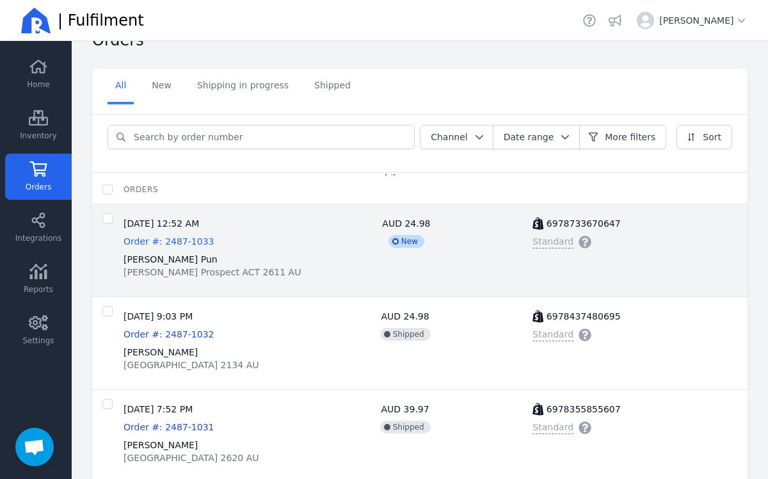
click at [175, 244] on span "Order #: 2487-1033" at bounding box center [169, 241] width 90 height 10
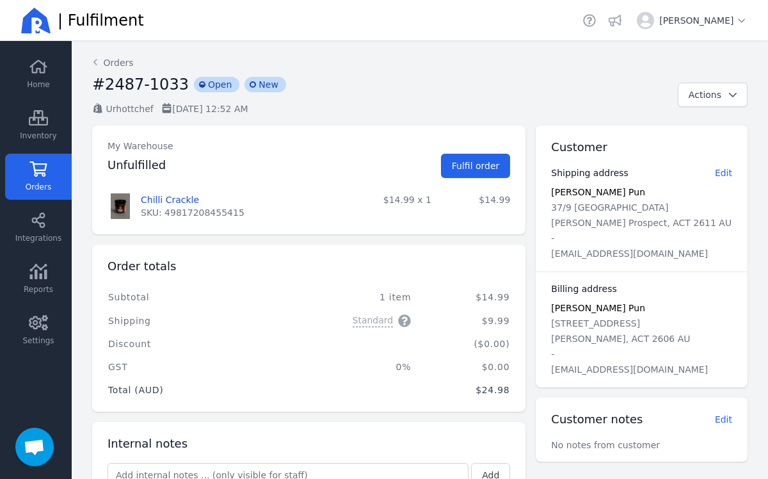
scroll to position [22, 0]
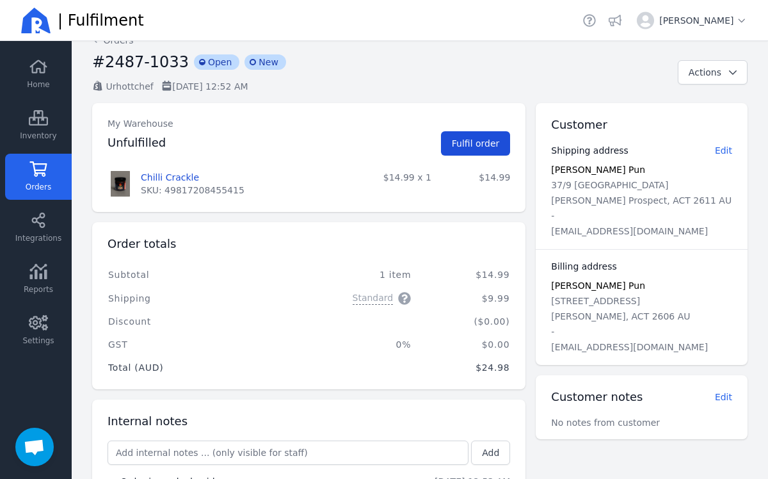
click at [483, 143] on span "Fulfil order" at bounding box center [476, 143] width 48 height 10
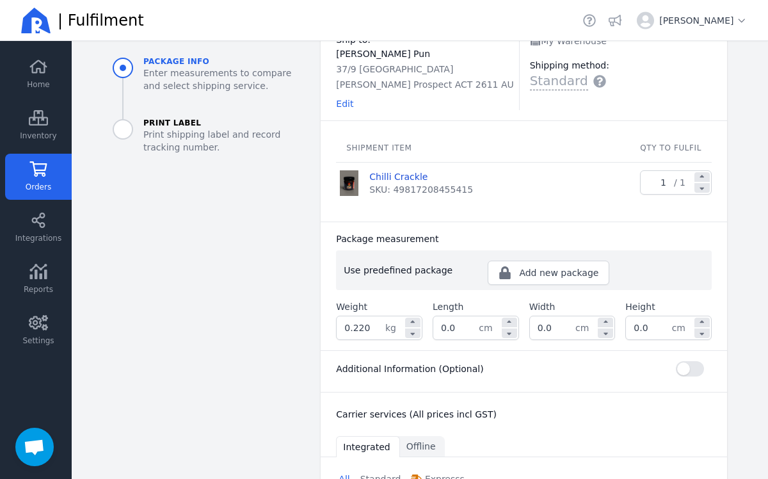
scroll to position [93, 0]
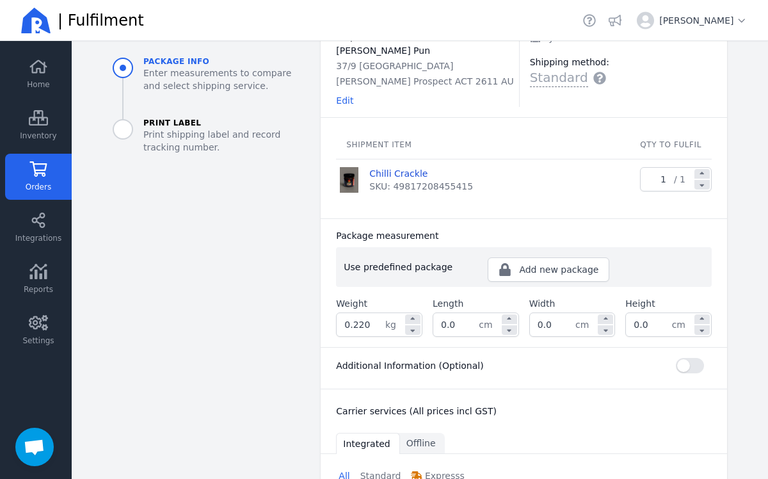
click at [381, 327] on input "0.220" at bounding box center [361, 324] width 49 height 23
type input "0.440"
click at [459, 321] on input "0.0" at bounding box center [455, 324] width 45 height 23
type input "0"
type input "10.0"
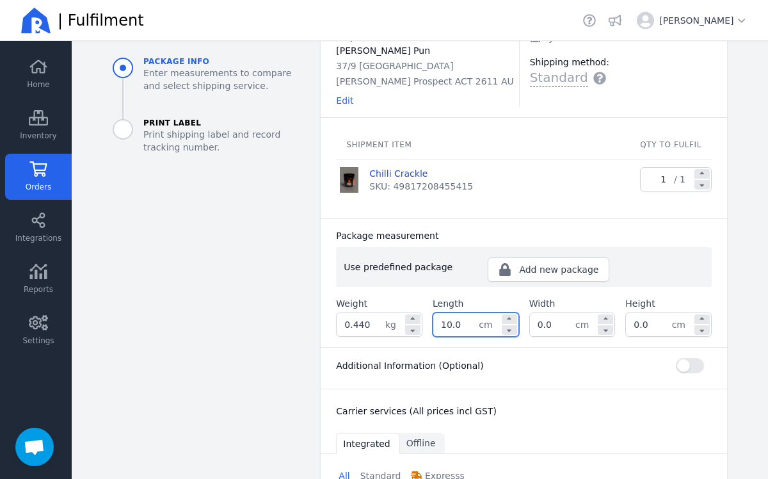
click at [557, 330] on input "0.0" at bounding box center [552, 324] width 45 height 23
type input "0"
type input "10.0"
click at [654, 322] on input "0.0" at bounding box center [648, 324] width 45 height 23
type input "0"
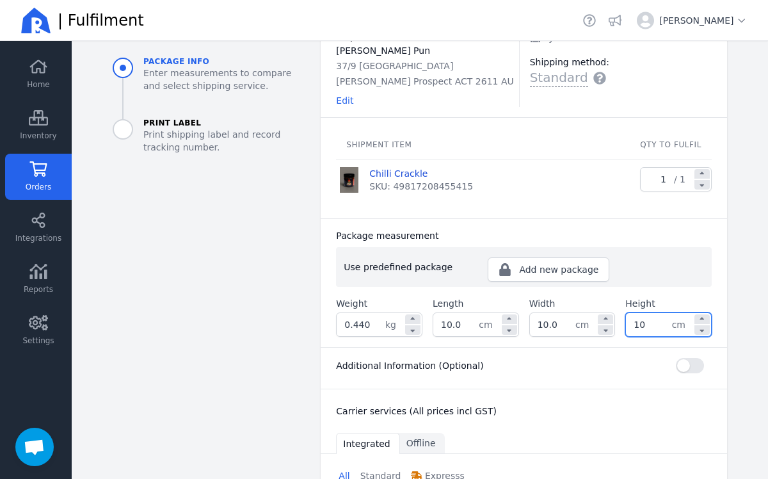
type input "10.0"
click at [626, 403] on div "Carrier services (All prices incl GST)" at bounding box center [524, 408] width 406 height 38
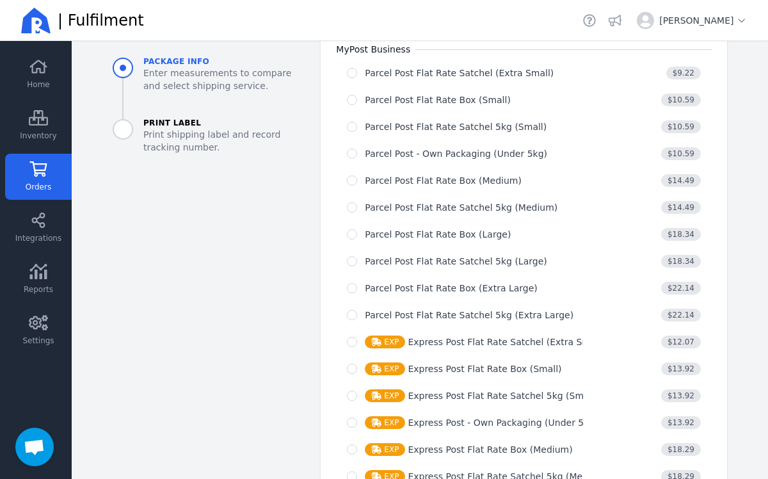
scroll to position [553, 0]
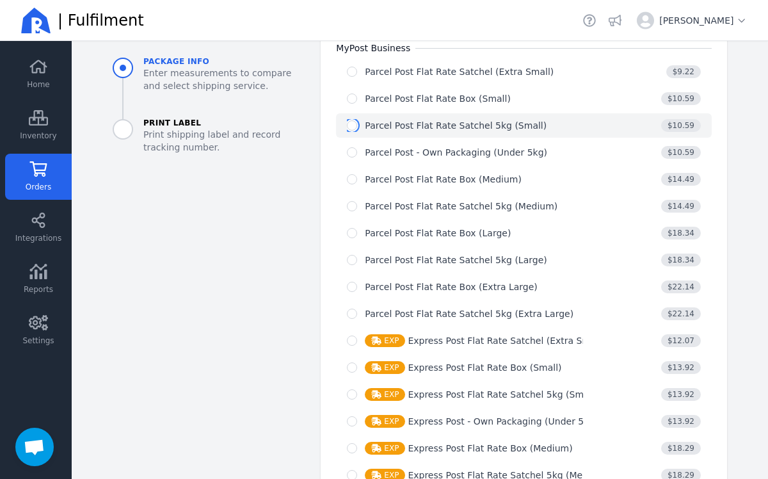
click at [356, 127] on input "radio" at bounding box center [352, 125] width 10 height 10
radio input "true"
select select "0"
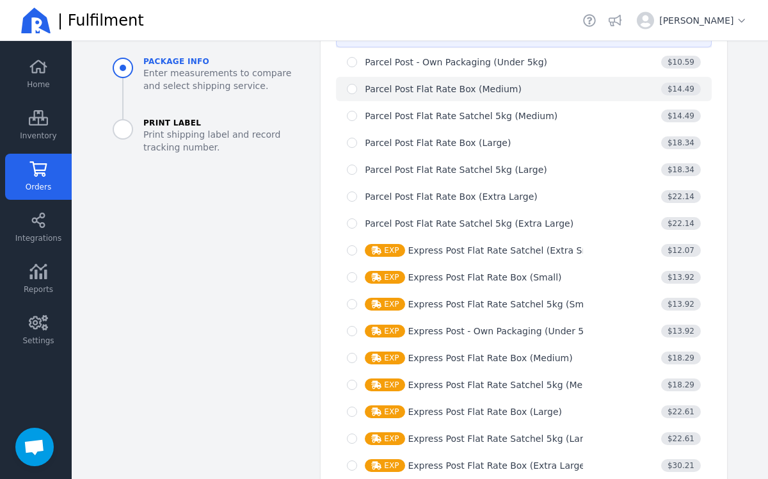
scroll to position [881, 0]
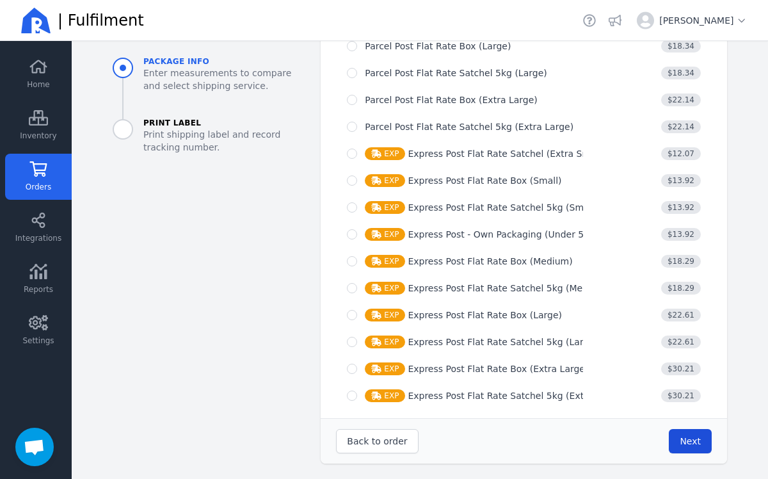
click at [699, 442] on span "Next" at bounding box center [690, 441] width 21 height 10
type input "10.0"
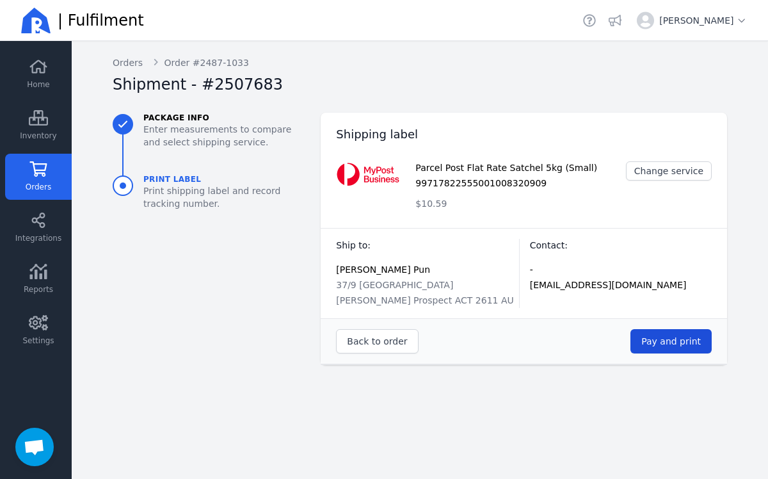
click at [665, 346] on span "Pay and print" at bounding box center [671, 341] width 60 height 13
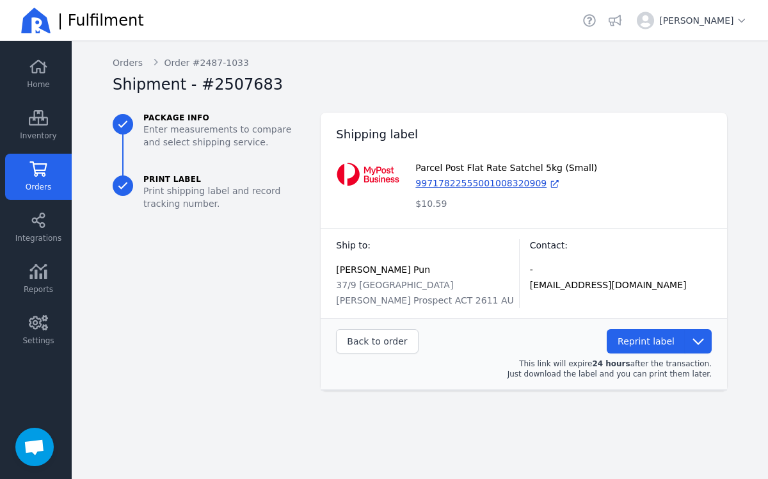
click at [52, 170] on link "Orders" at bounding box center [38, 177] width 67 height 46
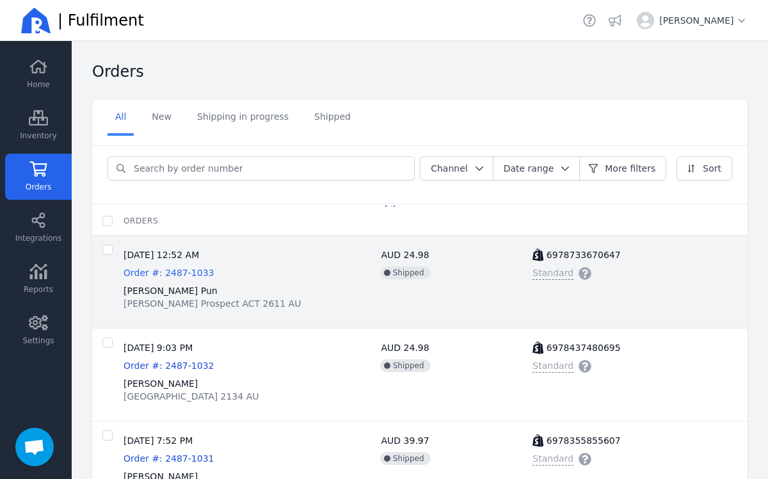
click at [180, 270] on span "Order #: 2487-1033" at bounding box center [169, 272] width 90 height 10
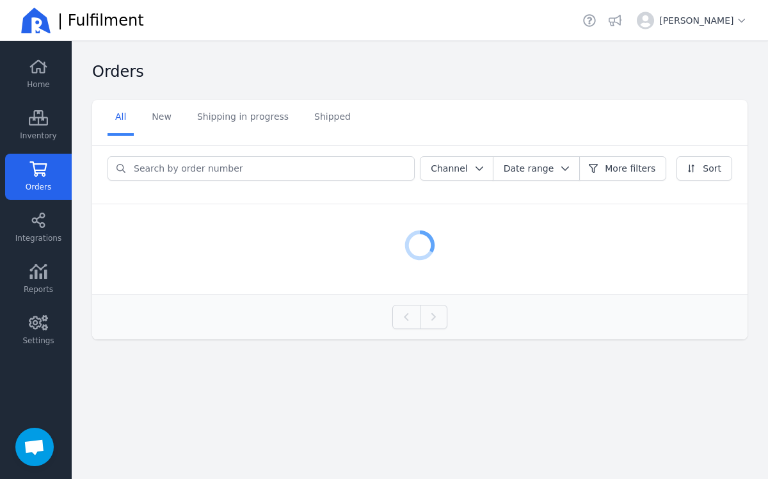
click at [56, 178] on link "Orders" at bounding box center [38, 177] width 67 height 46
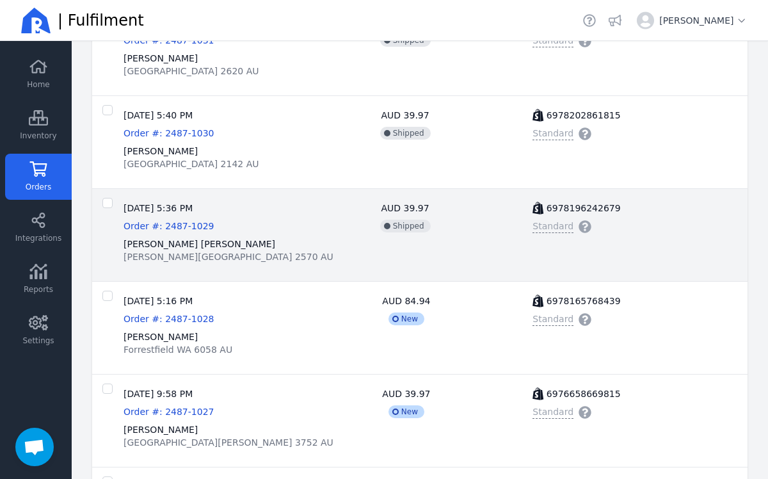
scroll to position [422, 0]
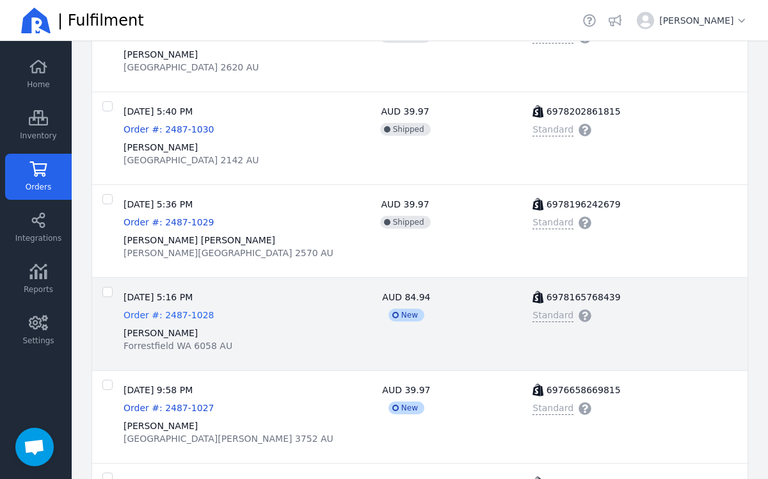
click at [192, 315] on span "Order #: 2487-1028" at bounding box center [169, 315] width 90 height 10
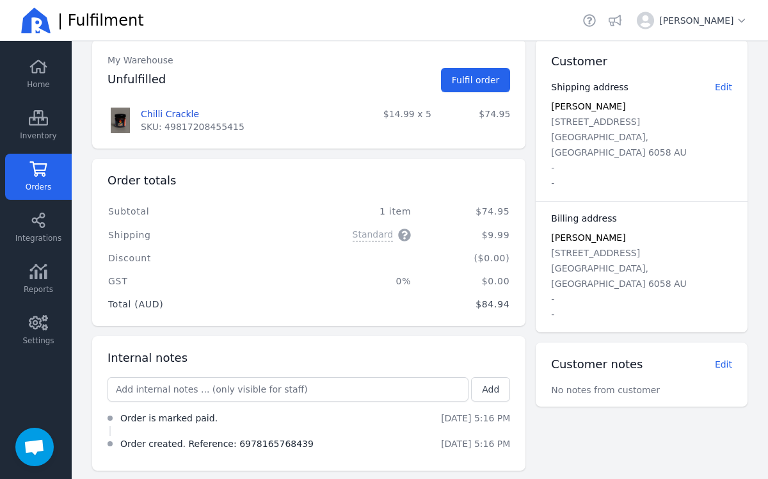
scroll to position [93, 0]
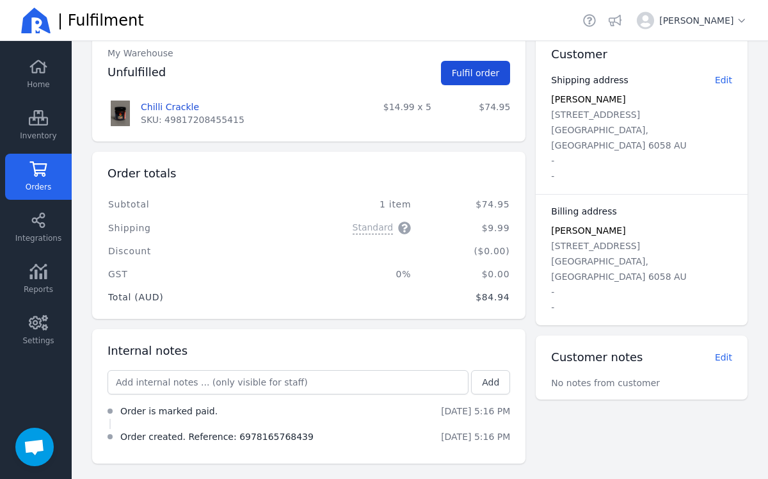
click at [494, 72] on span "Fulfil order" at bounding box center [476, 73] width 48 height 10
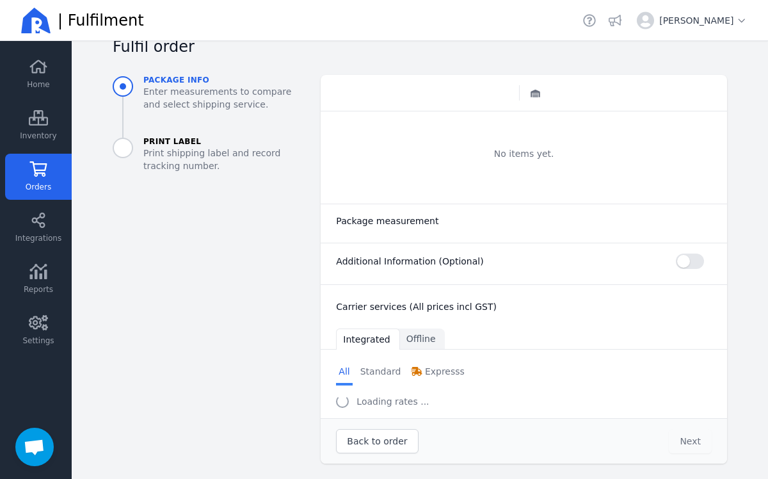
scroll to position [38, 0]
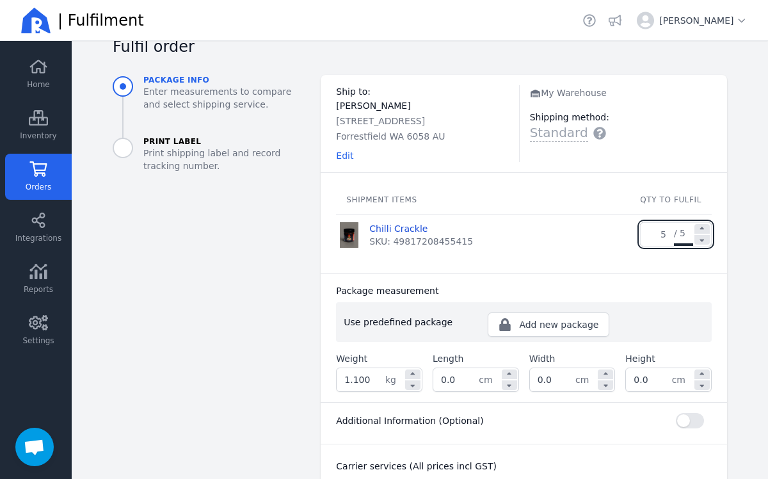
click at [372, 381] on input "1.100" at bounding box center [361, 379] width 49 height 23
type input "1"
type input "2.046"
click at [467, 378] on input "0.0" at bounding box center [455, 379] width 45 height 23
type input "0"
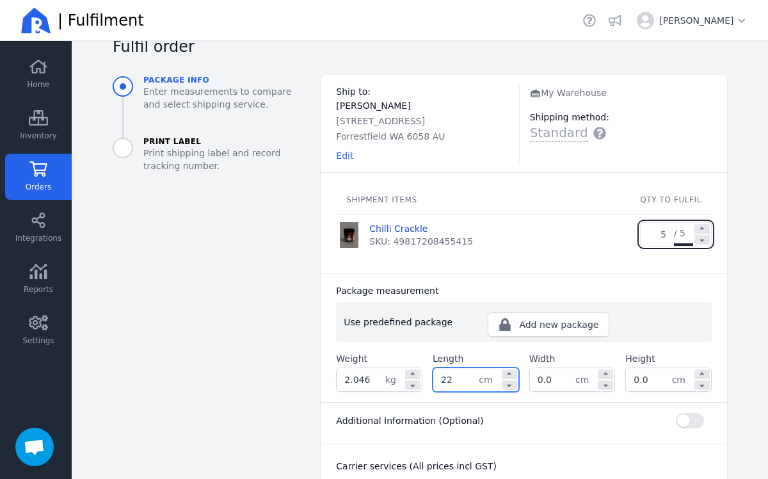
type input "22.0"
click at [566, 391] on div "0.0 cm" at bounding box center [572, 379] width 86 height 24
click at [564, 381] on input "0.0" at bounding box center [552, 379] width 45 height 23
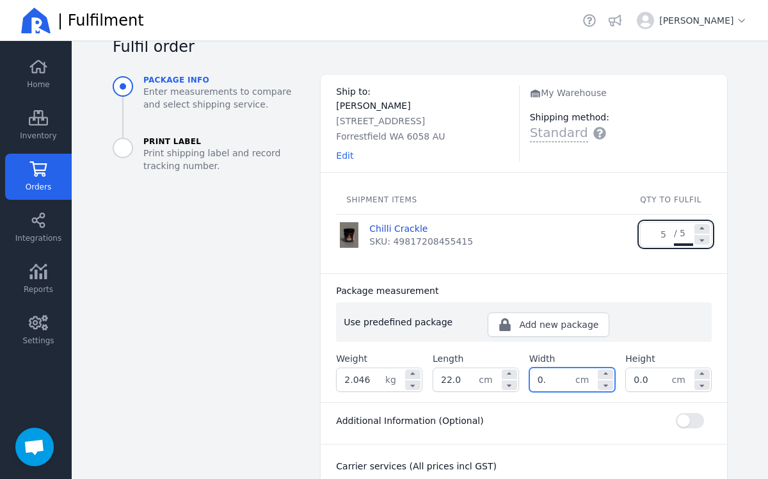
type input "0"
type input "16.0"
click at [658, 381] on input "0.0" at bounding box center [648, 379] width 45 height 23
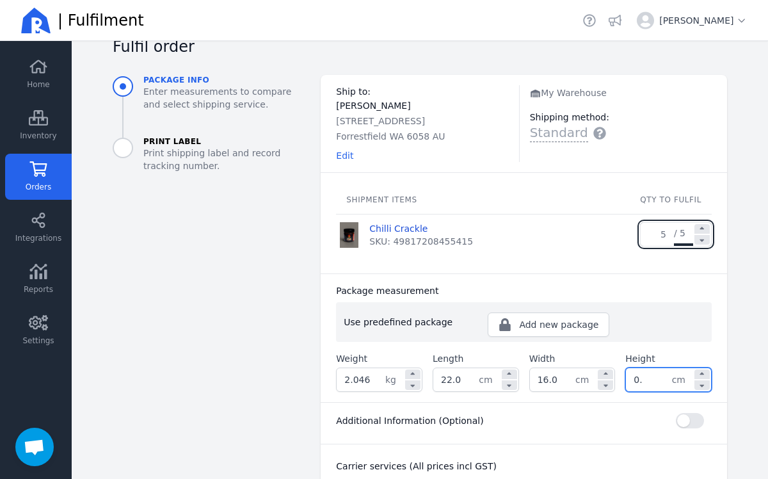
type input "0"
type input "15.0"
click at [724, 275] on div "Package measurement Use predefined package Add new package ​ Weight 2.046 kg Le…" at bounding box center [524, 337] width 406 height 129
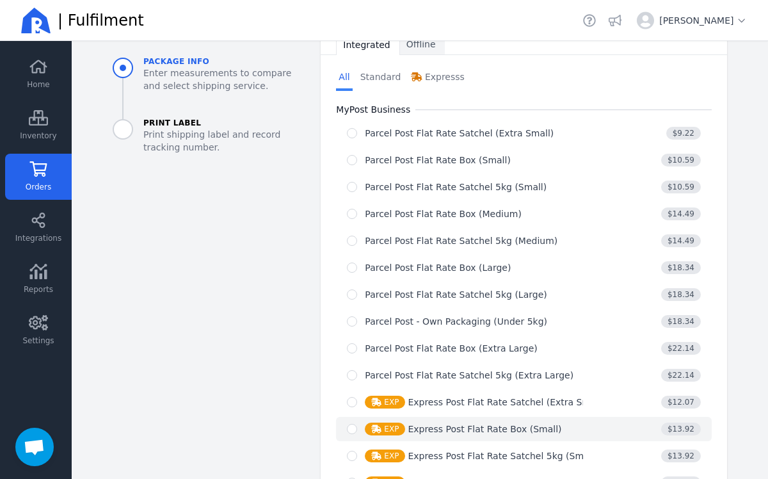
scroll to position [493, 0]
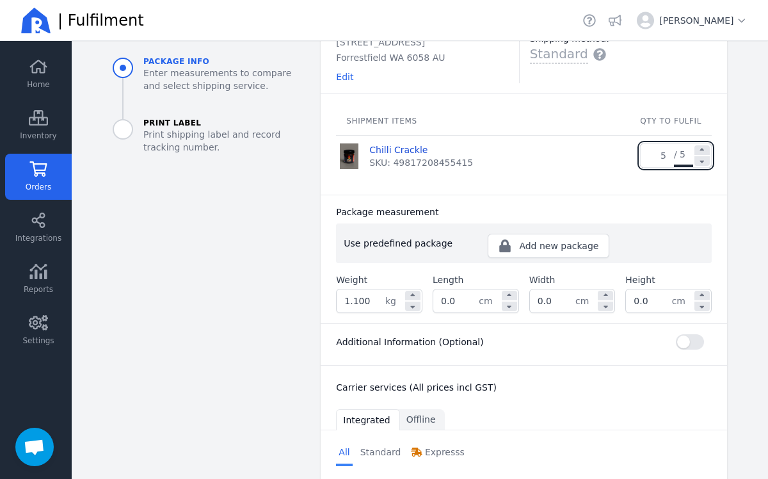
scroll to position [118, 0]
click at [369, 298] on input "1.100" at bounding box center [361, 299] width 49 height 23
type input "1"
type input "2.045"
click at [458, 299] on input "0.0" at bounding box center [455, 299] width 45 height 23
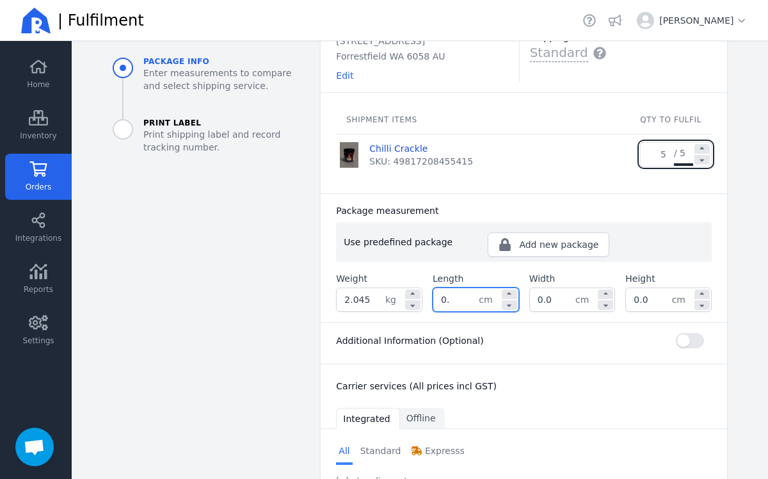
type input "0"
type input "22.0"
click at [561, 303] on input "0.0" at bounding box center [552, 299] width 45 height 23
type input "0"
type input "16.0"
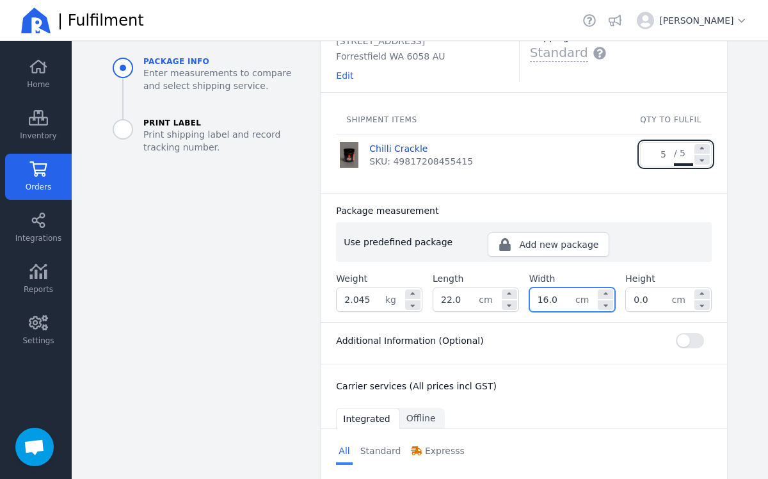
click at [655, 298] on input "0.0" at bounding box center [648, 299] width 45 height 23
type input "0"
type input "16.0"
click at [641, 375] on div "Carrier services (All prices incl GST)" at bounding box center [524, 383] width 406 height 38
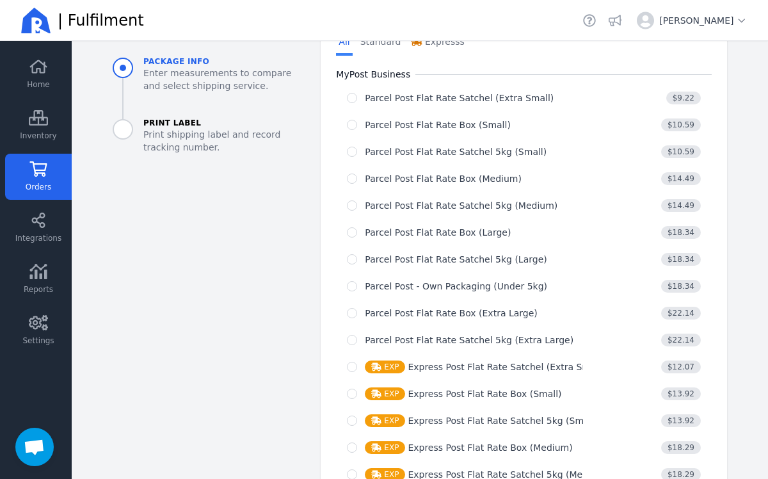
scroll to position [525, 0]
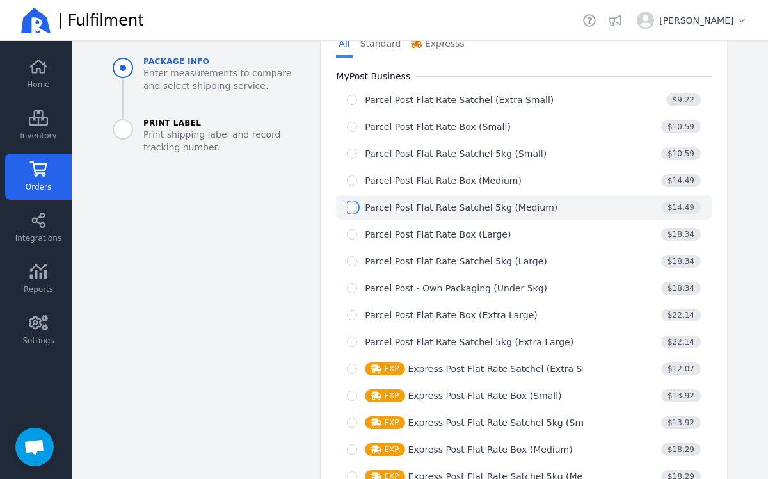
click at [347, 207] on input "radio" at bounding box center [352, 207] width 10 height 10
radio input "true"
select select "0"
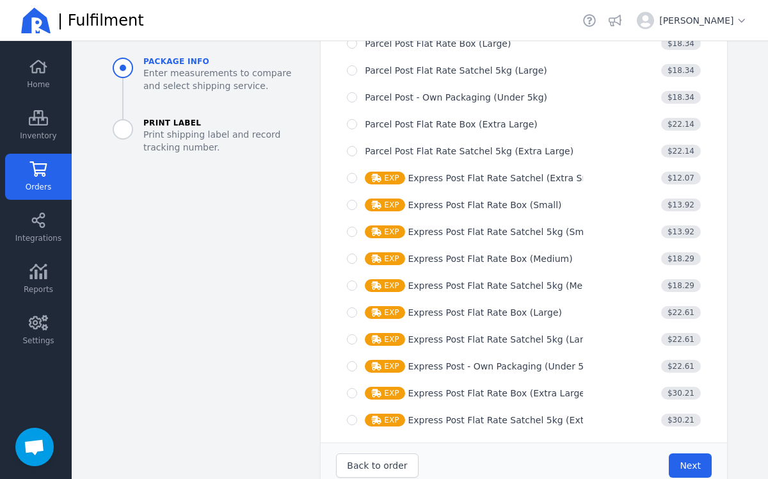
scroll to position [881, 0]
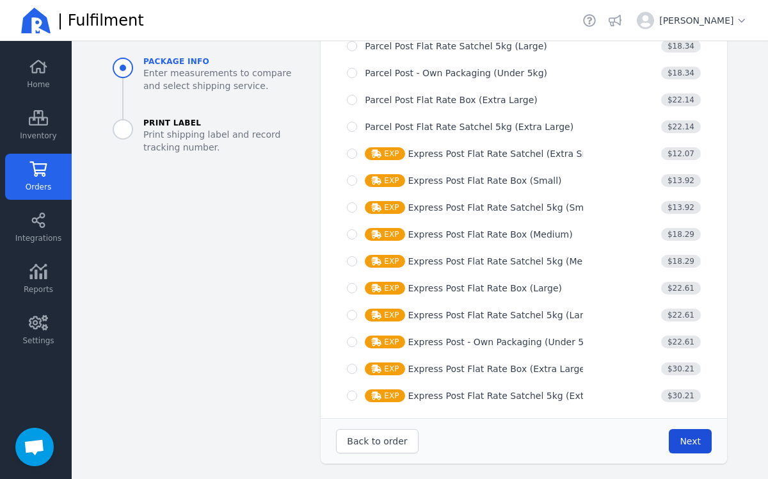
click at [694, 433] on button "Next" at bounding box center [690, 441] width 43 height 24
type input "22.0"
type input "16.0"
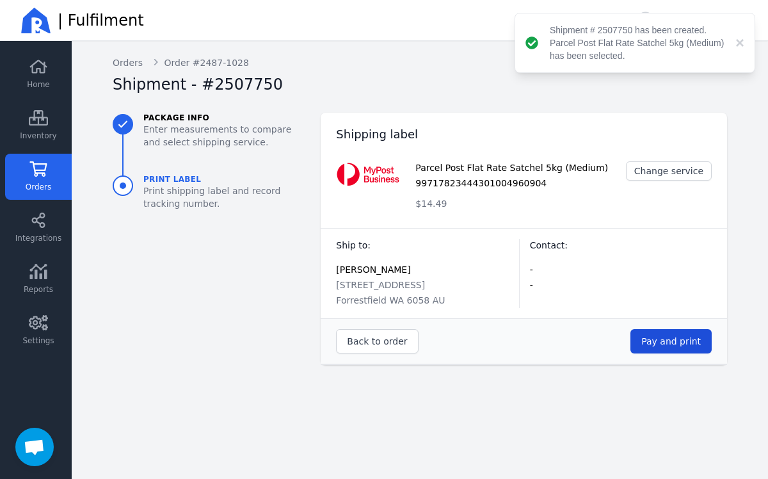
click at [675, 342] on span "Pay and print" at bounding box center [671, 341] width 60 height 10
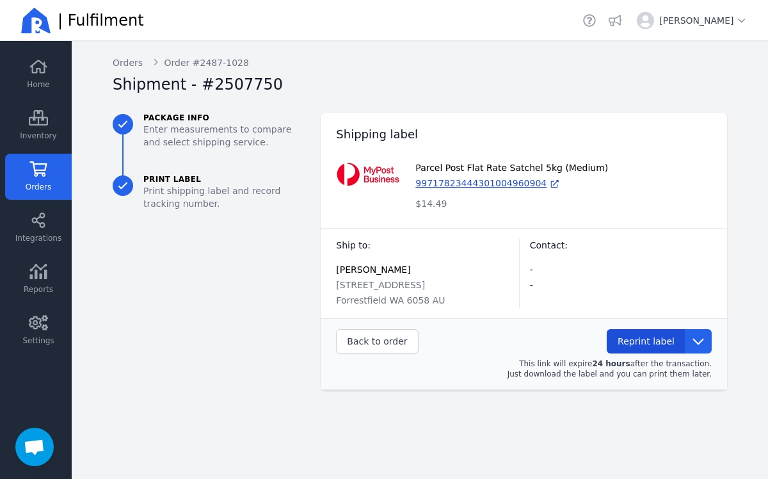
click at [648, 338] on span "Reprint label" at bounding box center [646, 341] width 57 height 10
click at [49, 170] on link "Orders" at bounding box center [38, 177] width 67 height 46
